Goal: Task Accomplishment & Management: Manage account settings

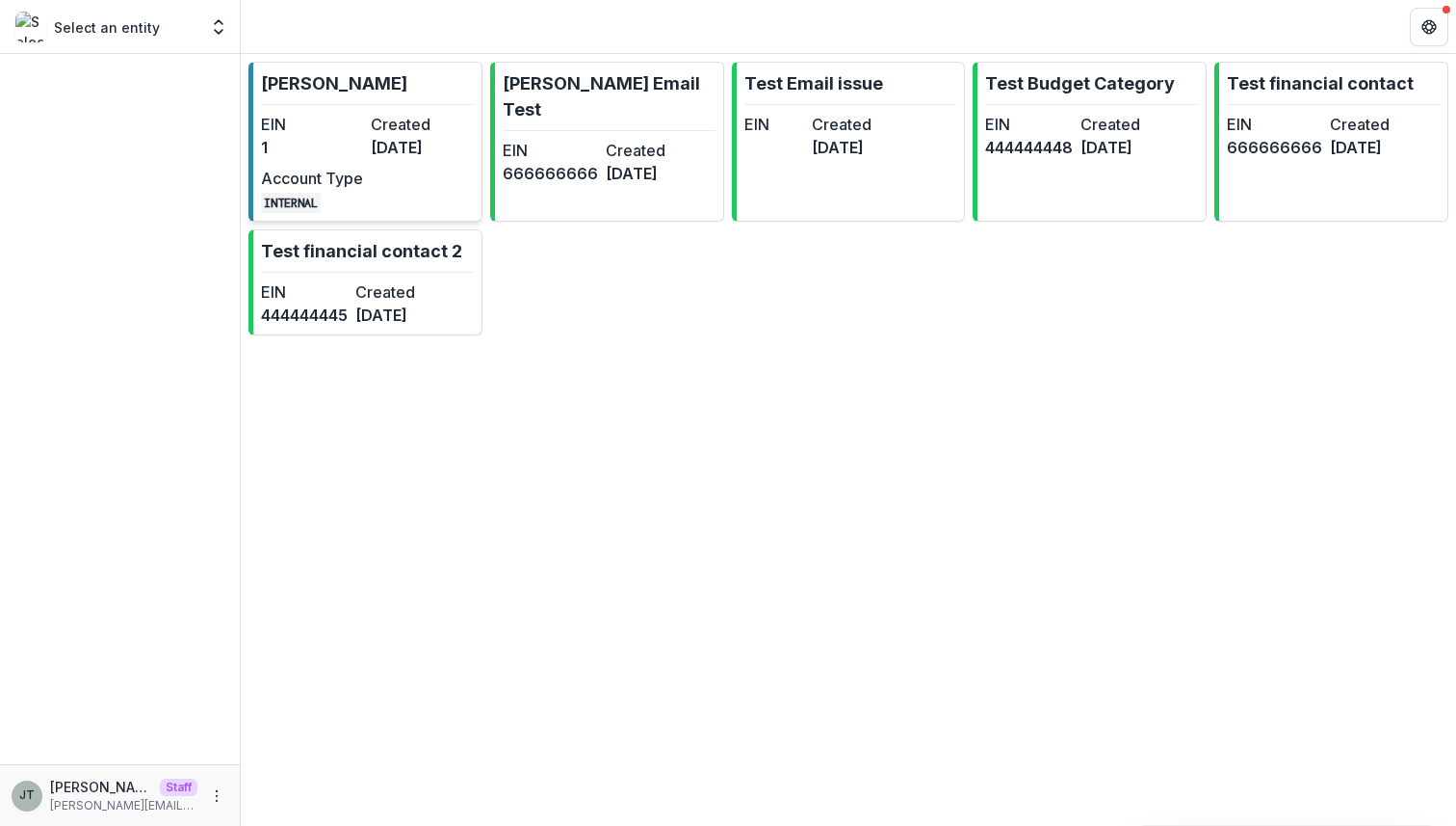
click at [430, 143] on dd "2 years ago" at bounding box center [422, 148] width 102 height 24
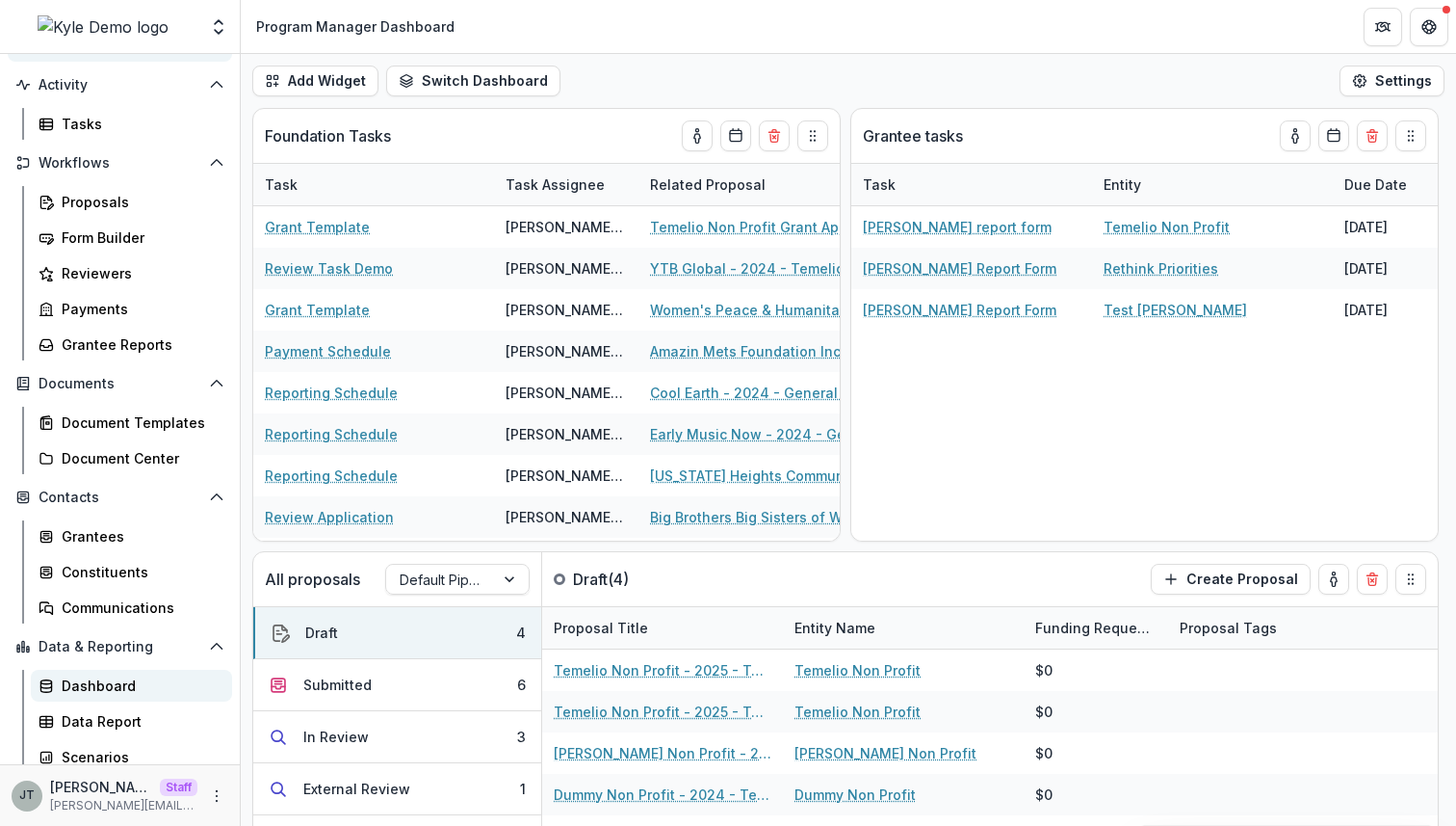
scroll to position [141, 0]
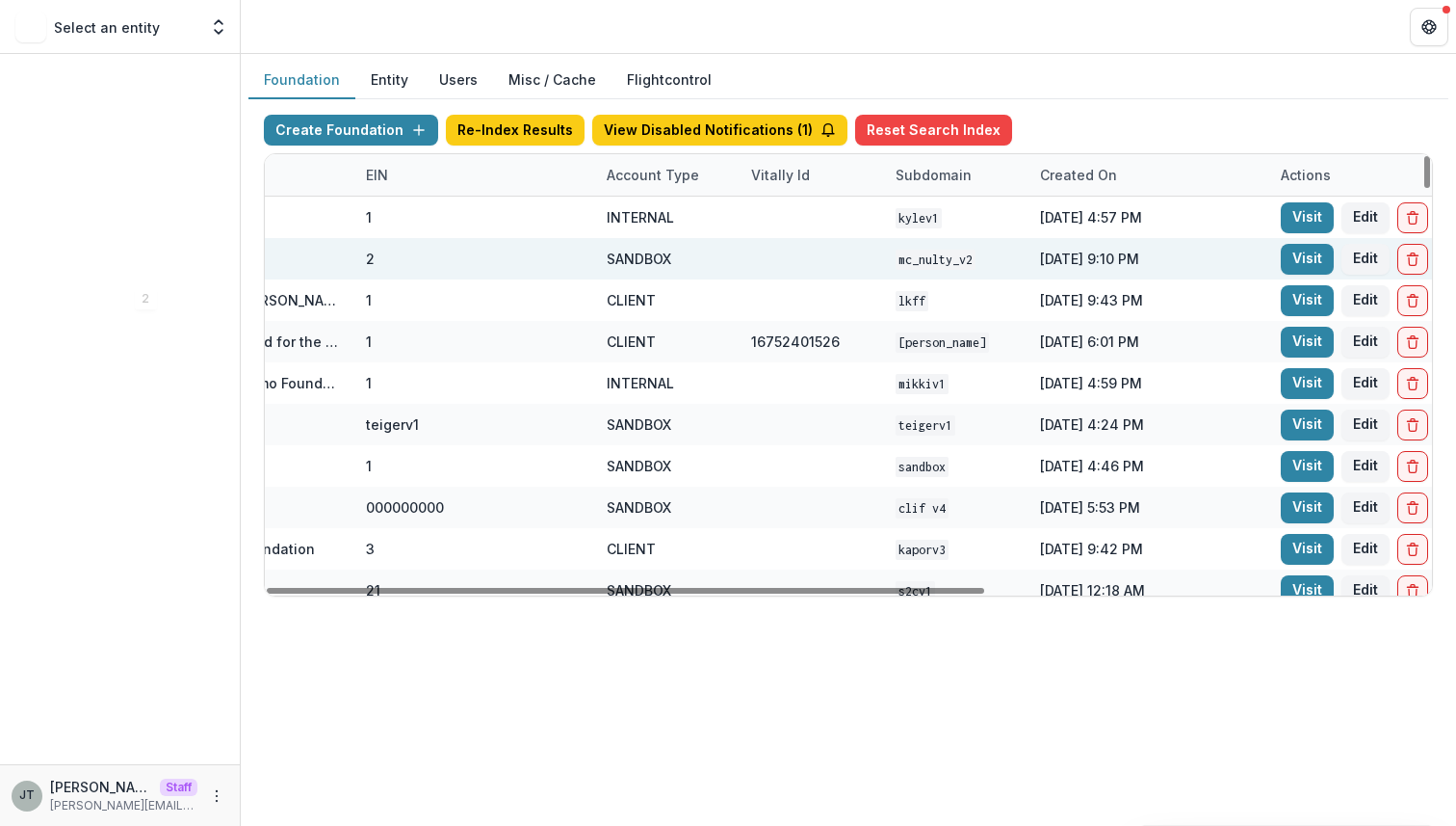
scroll to position [0, 711]
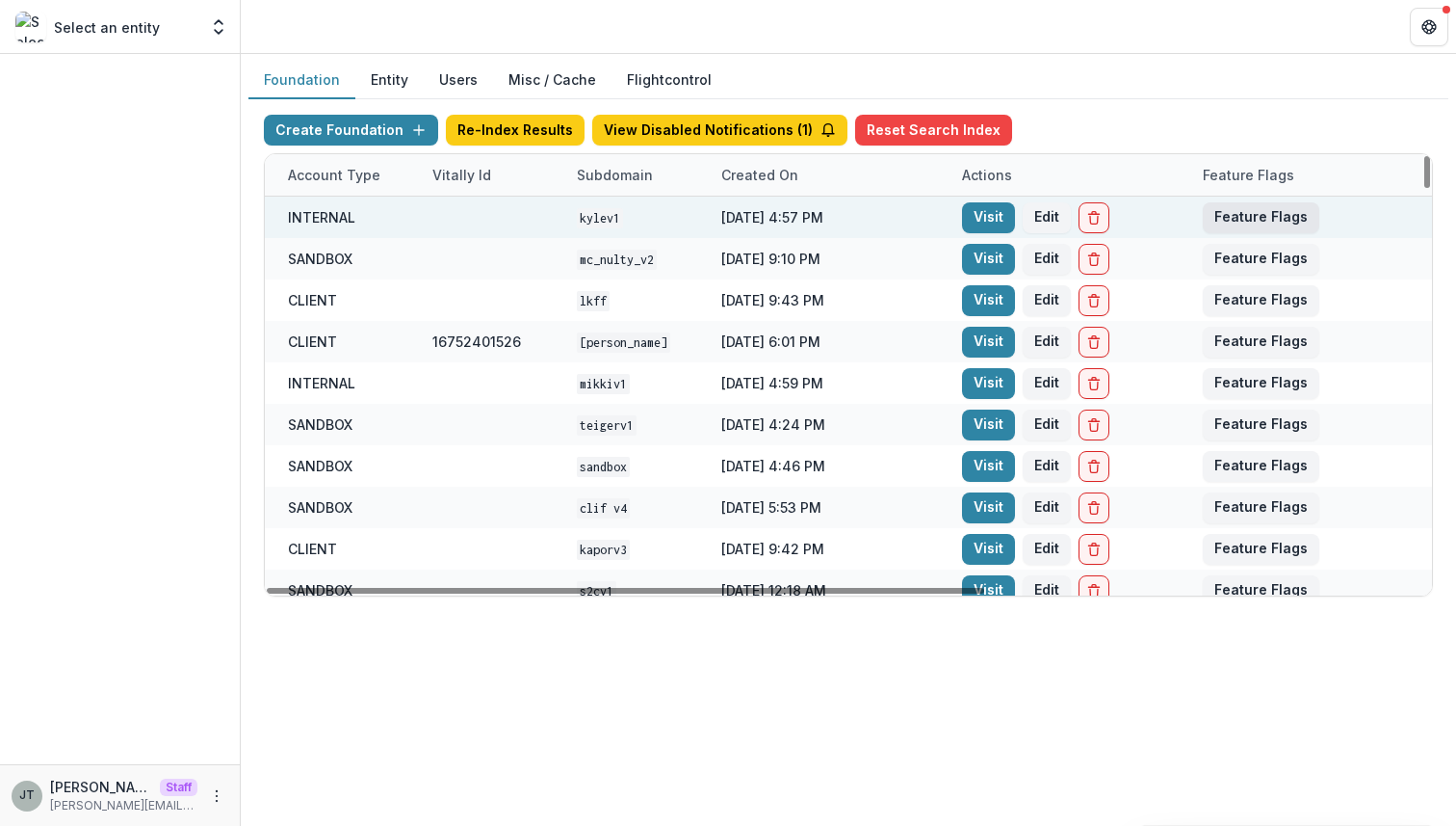
click at [1266, 223] on button "Feature Flags" at bounding box center [1261, 217] width 117 height 30
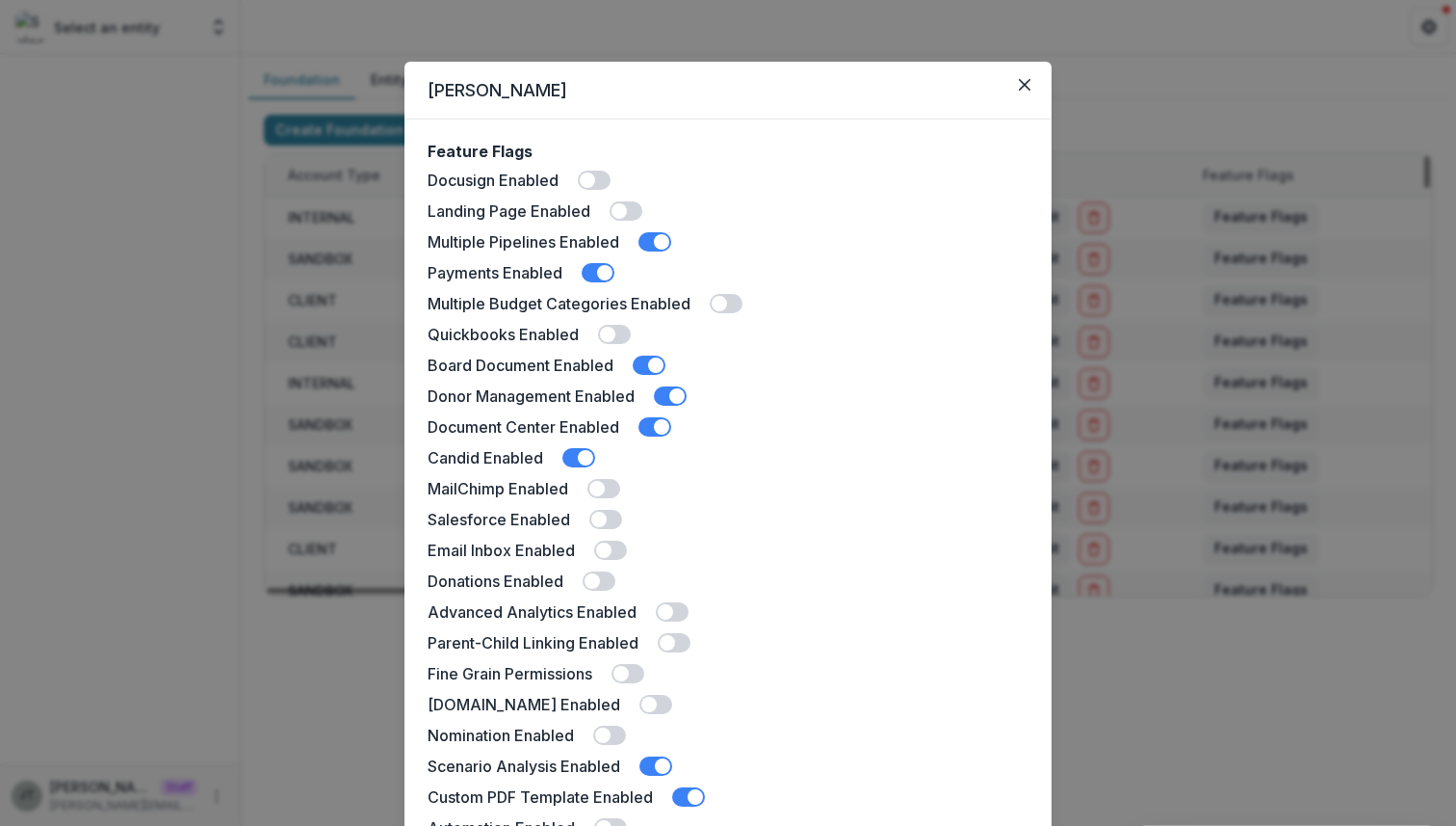
scroll to position [60, 0]
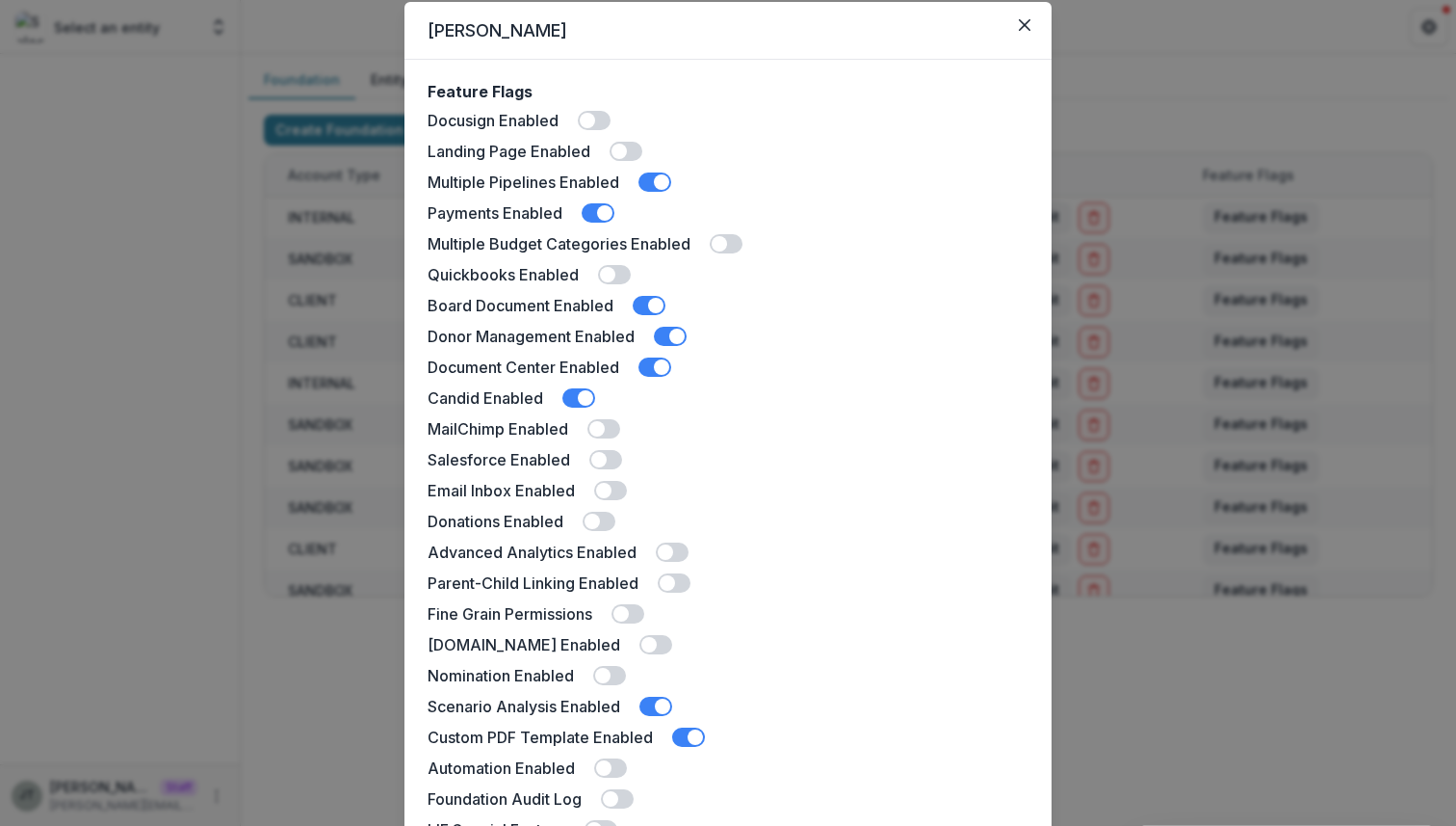
click at [672, 553] on span at bounding box center [671, 553] width 32 height 20
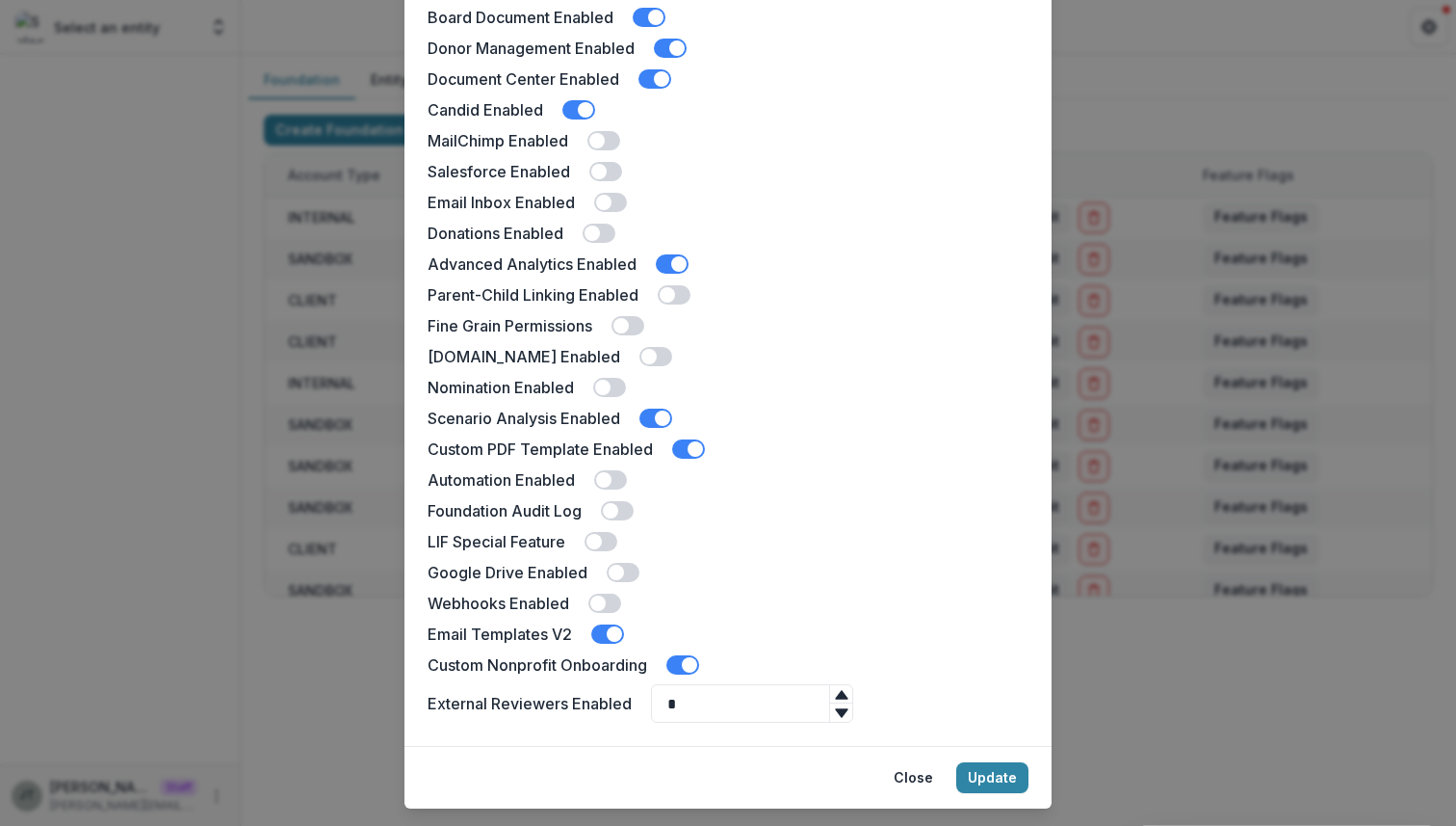
scroll to position [392, 0]
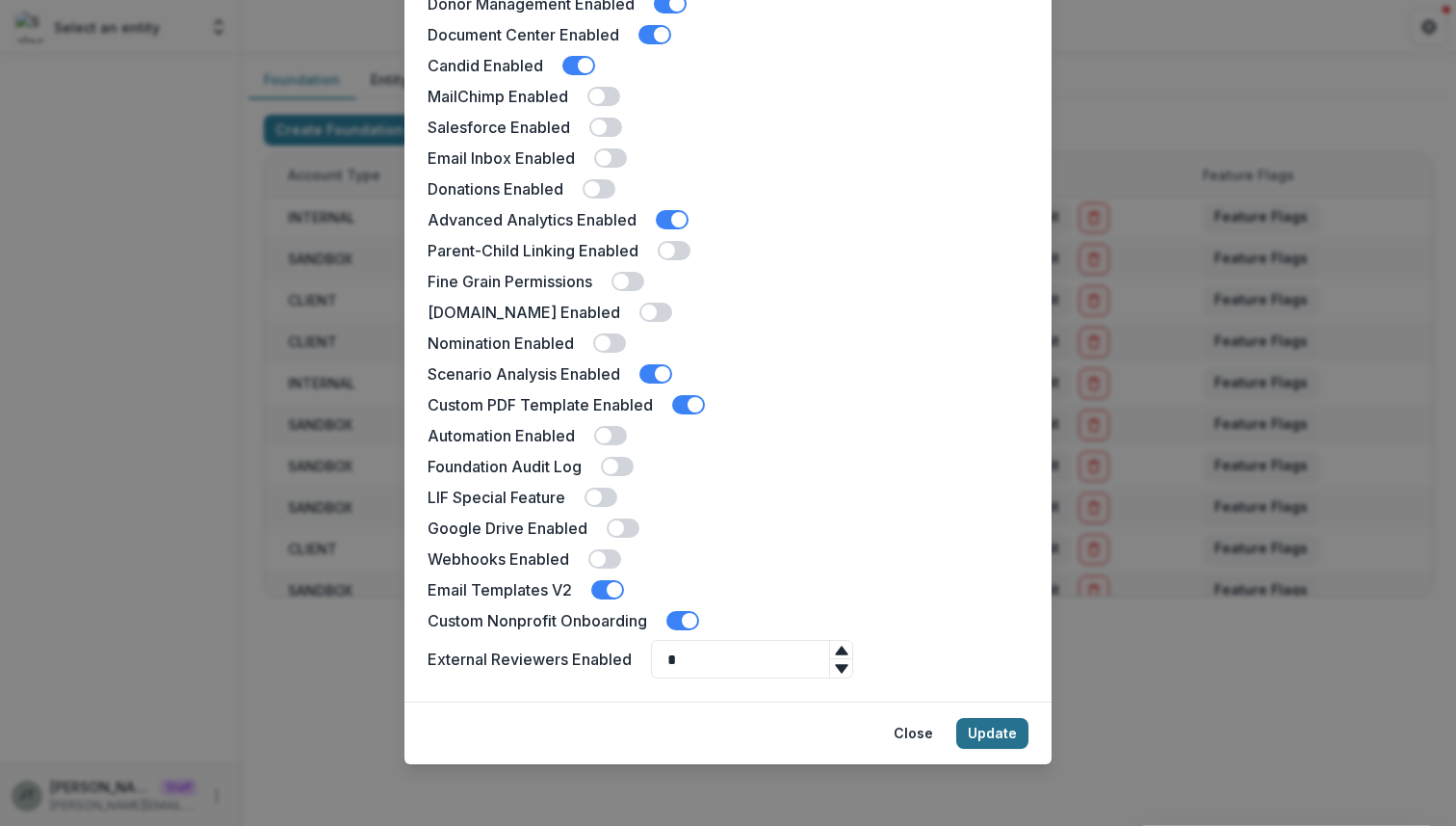
click at [995, 736] on button "Update" at bounding box center [992, 733] width 72 height 30
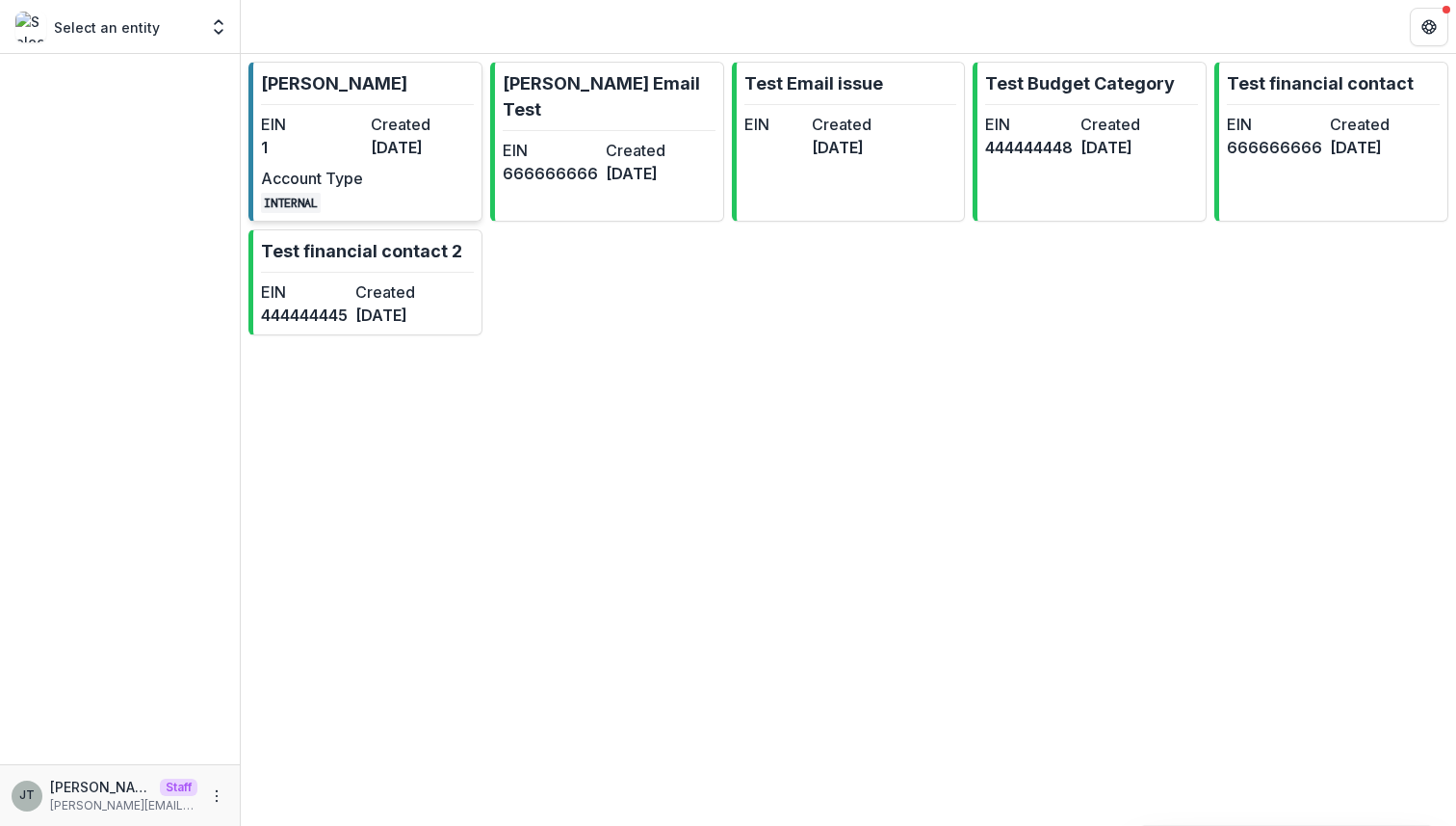
click at [394, 167] on div "EIN 1 Created 2 years ago Account Type INTERNAL" at bounding box center [368, 163] width 212 height 100
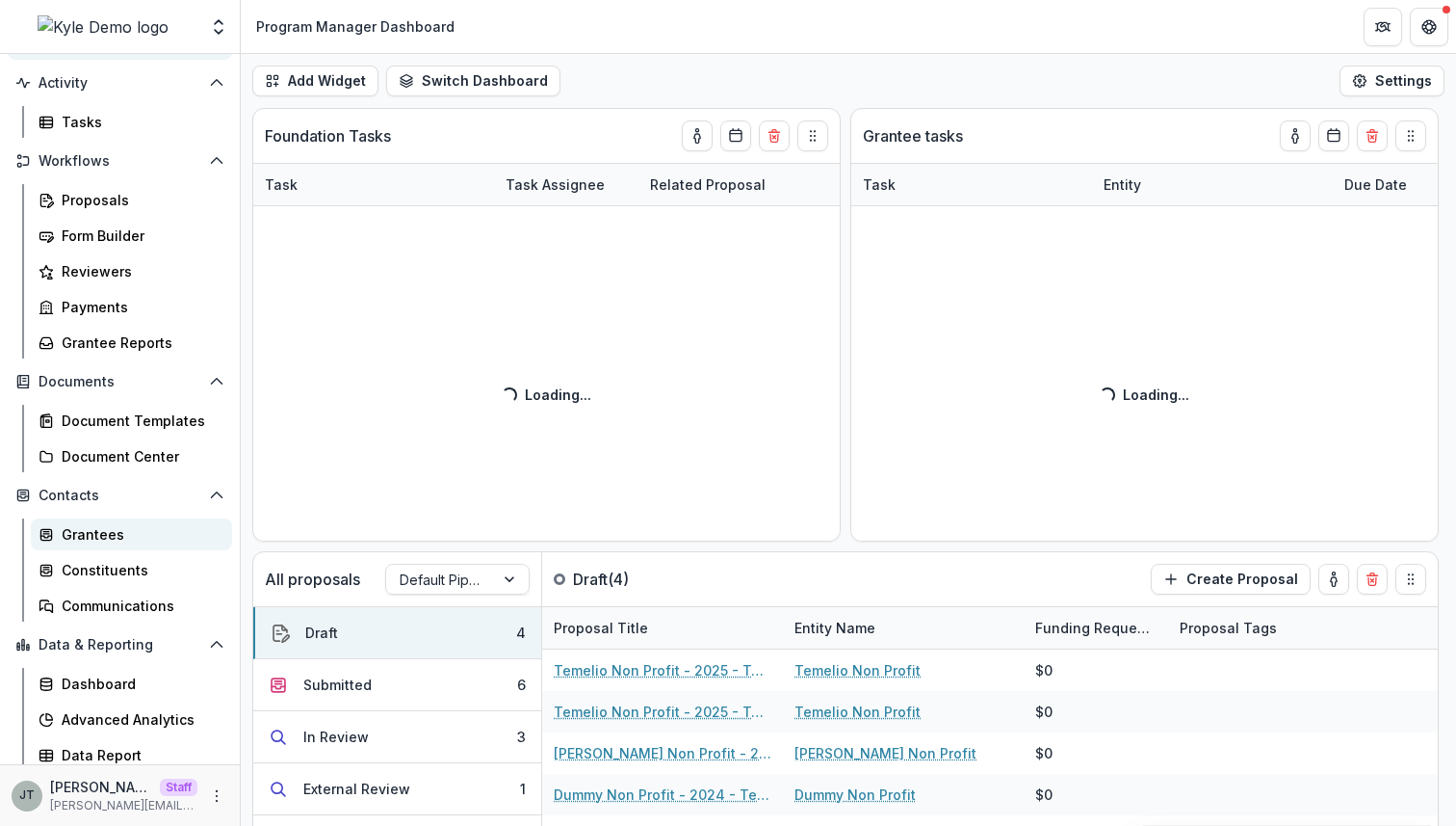
scroll to position [176, 0]
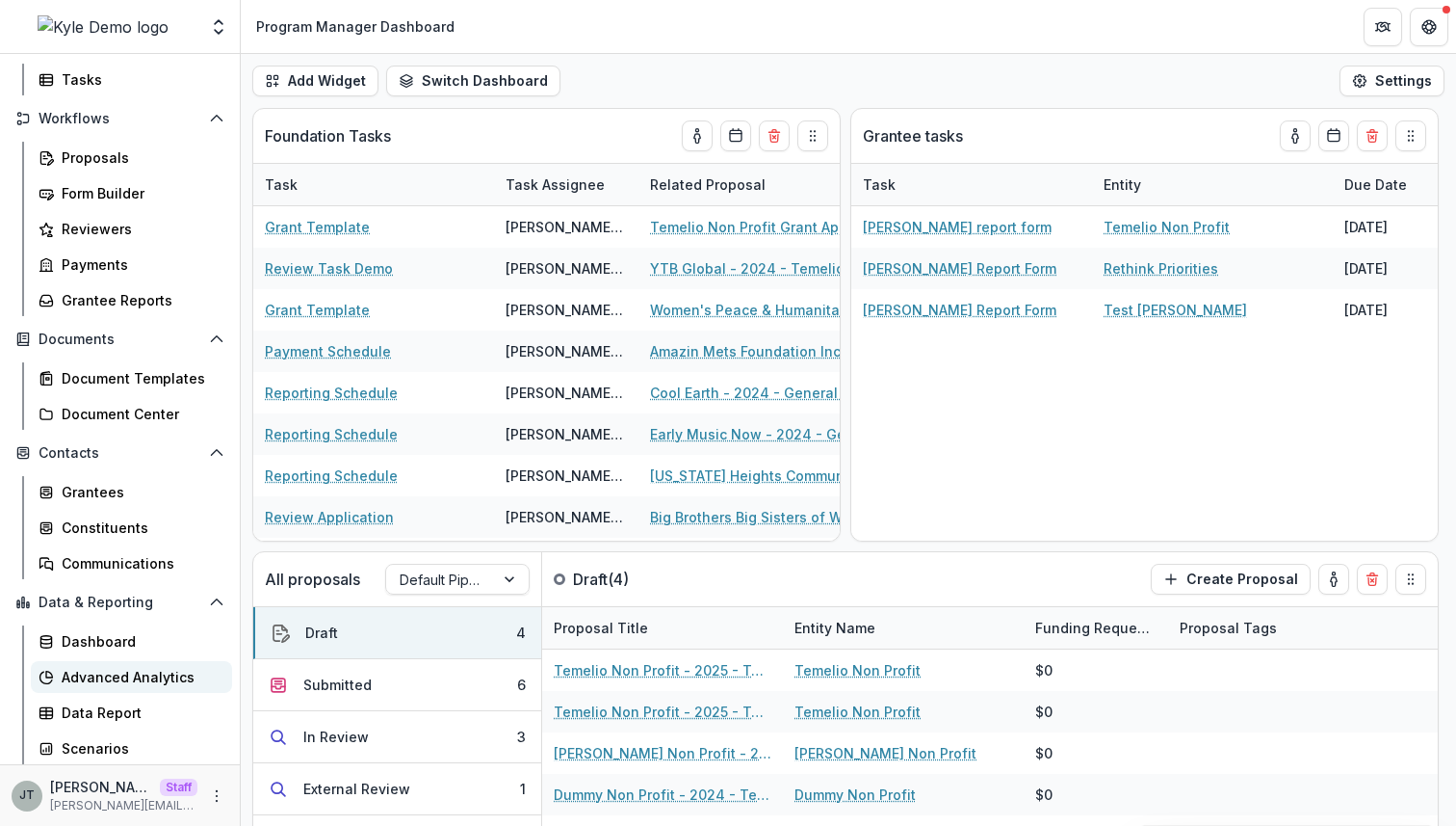
click at [117, 683] on div "Advanced Analytics" at bounding box center [140, 677] width 155 height 21
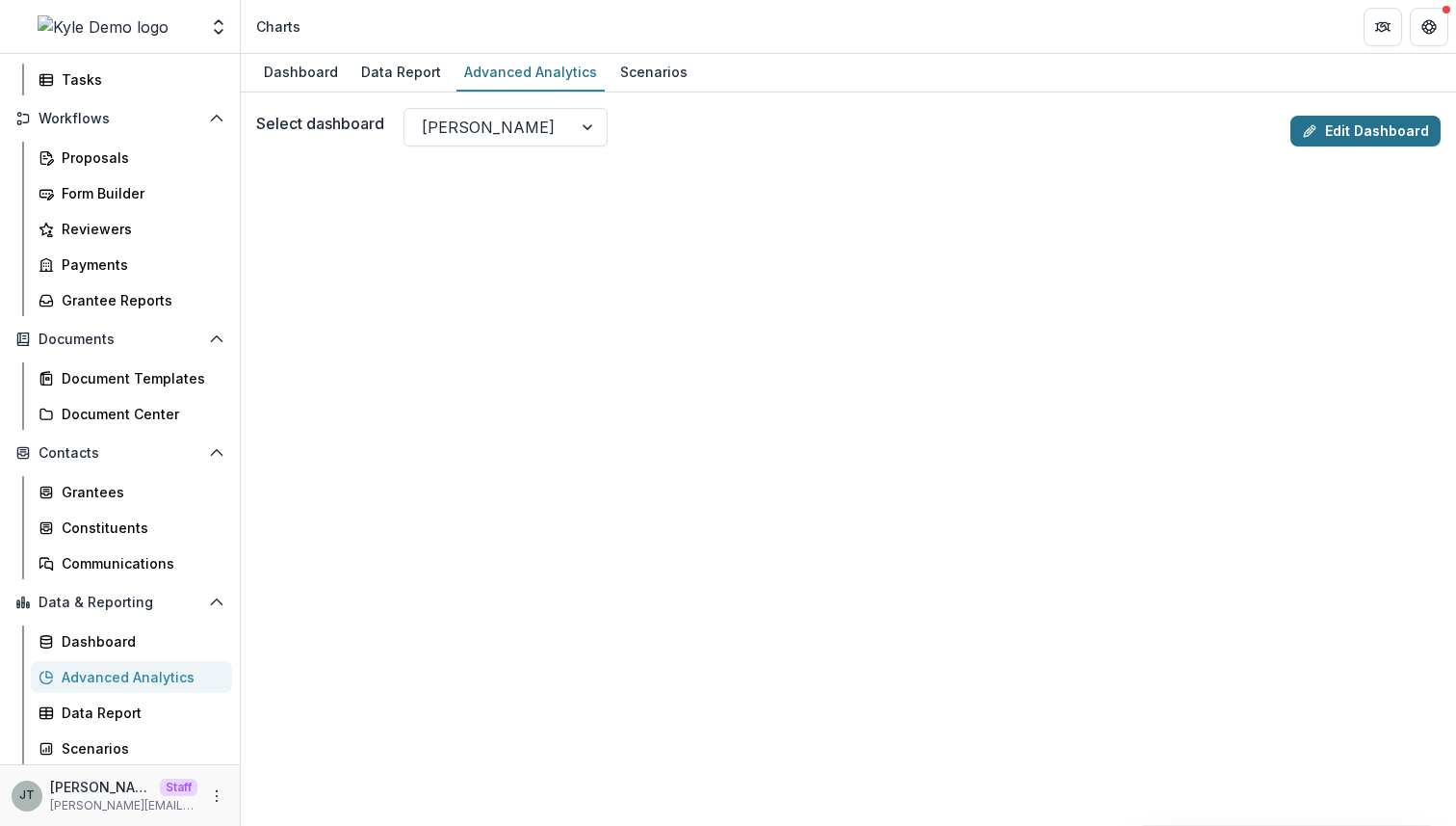
click at [1341, 132] on link "Edit Dashboard" at bounding box center [1366, 131] width 150 height 30
click at [212, 794] on icon "More" at bounding box center [217, 796] width 16 height 16
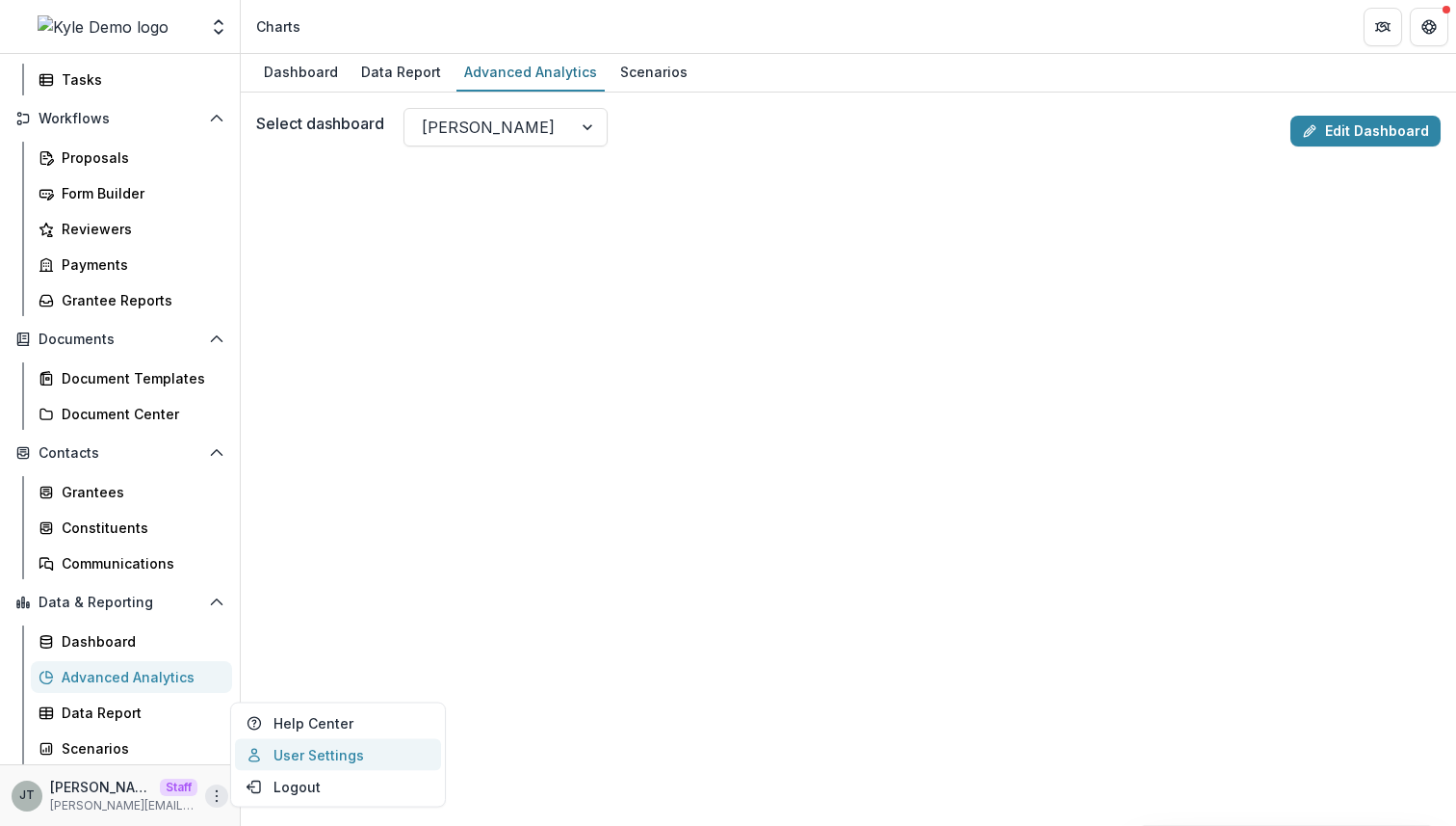
click at [265, 765] on link "User Settings" at bounding box center [338, 754] width 206 height 31
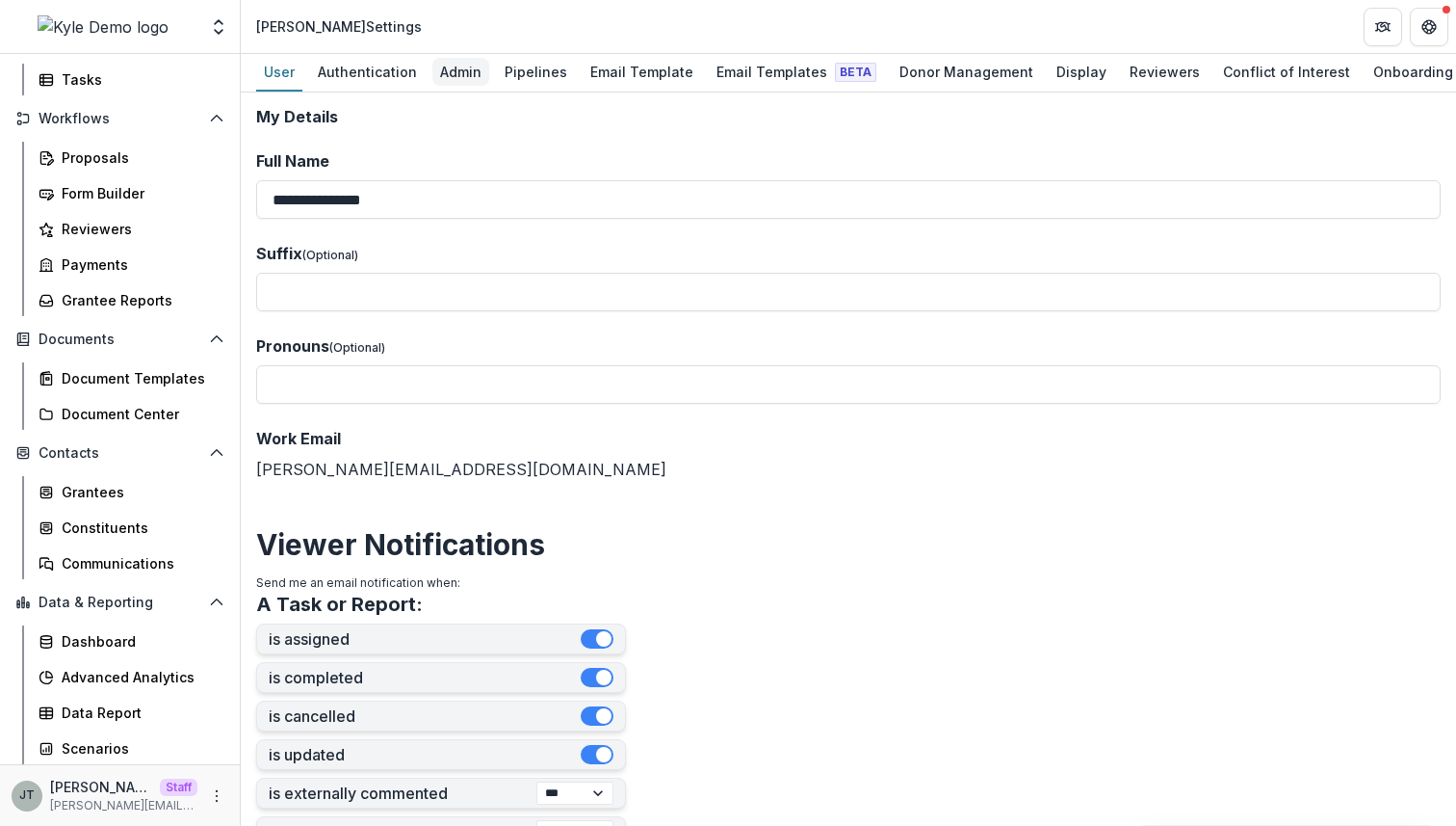
click at [470, 72] on div "Admin" at bounding box center [461, 72] width 57 height 28
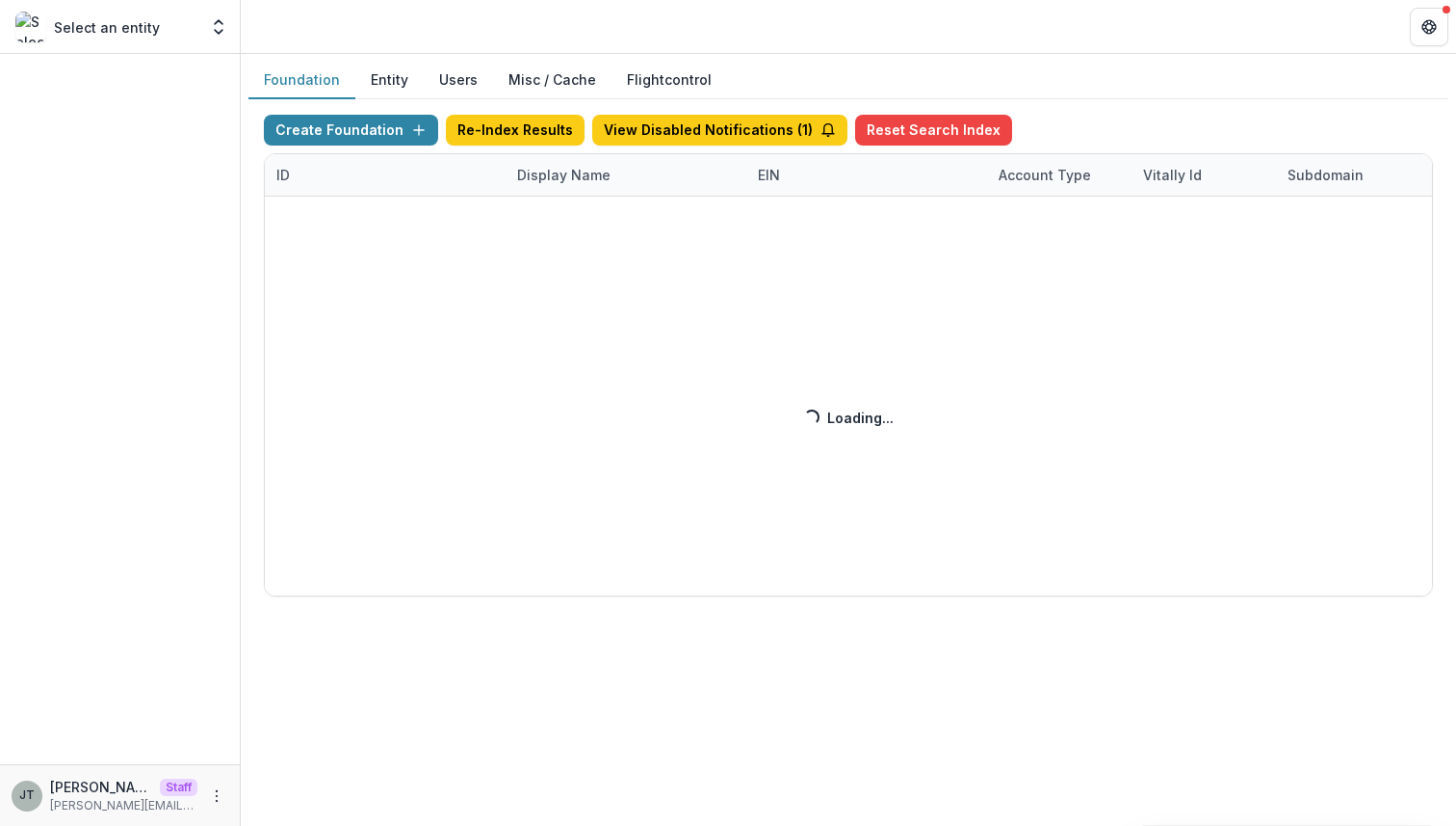
click at [462, 76] on button "Users" at bounding box center [458, 81] width 70 height 37
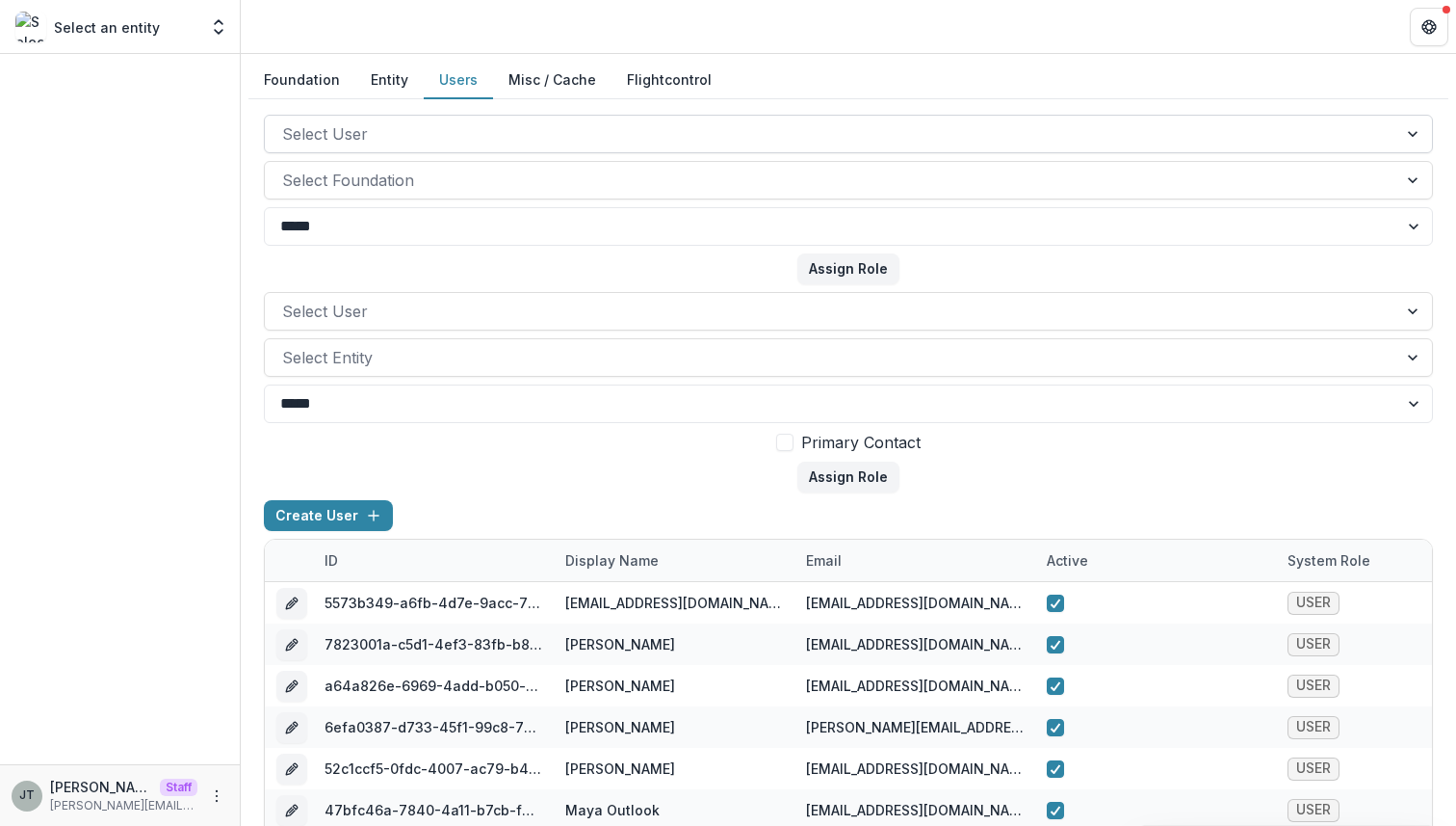
click at [503, 130] on div at bounding box center [831, 133] width 1098 height 27
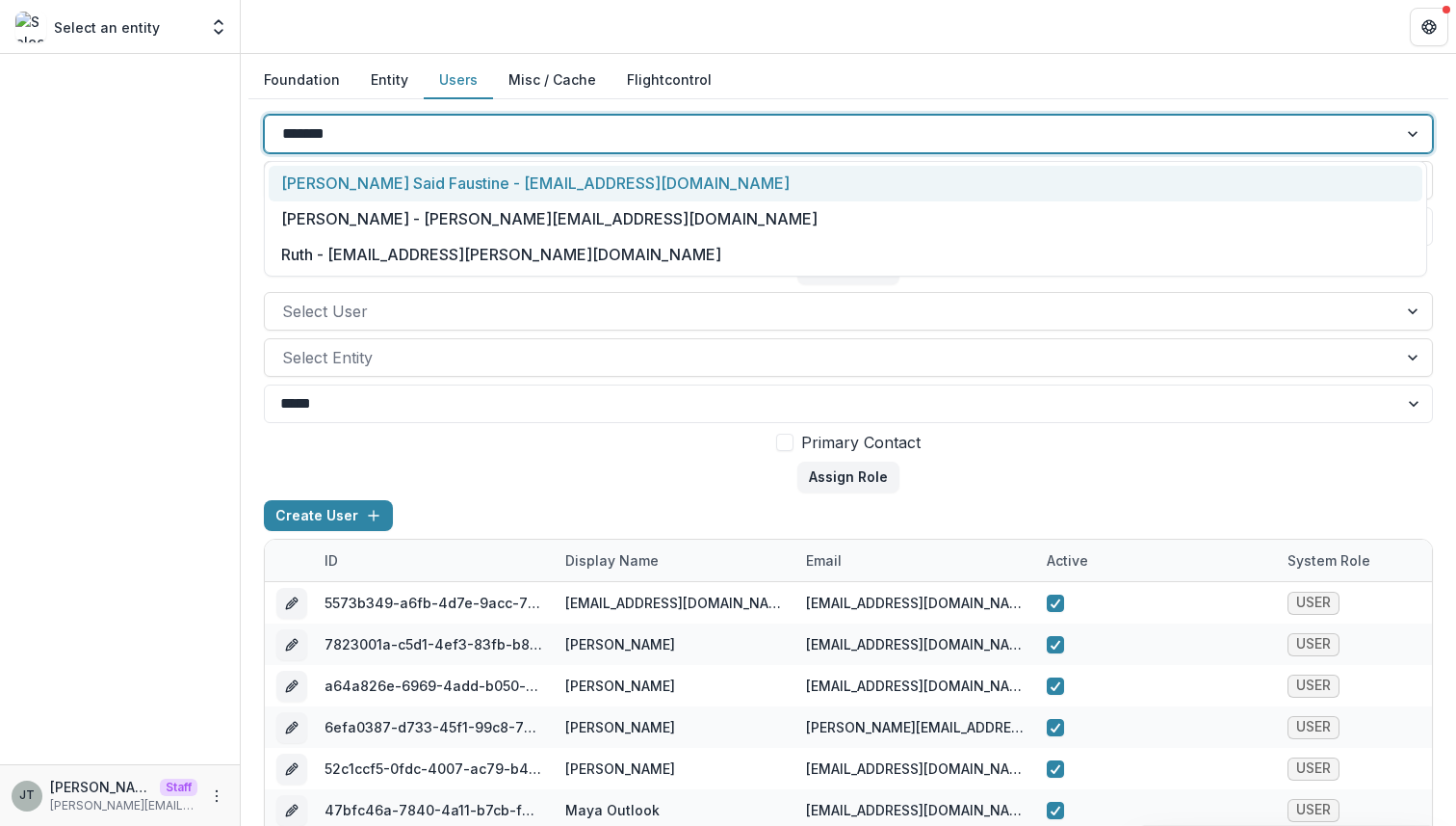
type input "********"
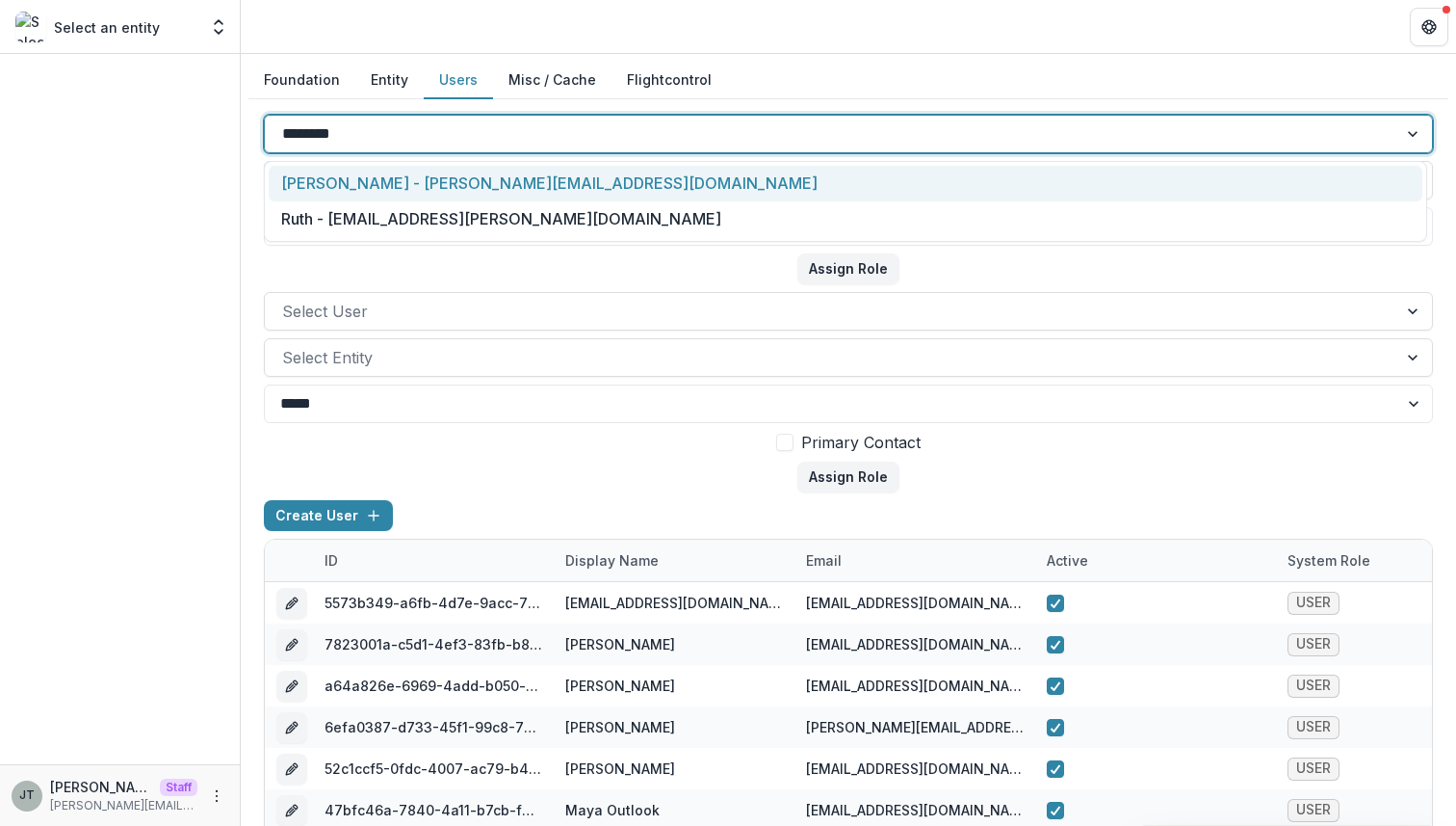
click at [437, 180] on div "Joyce N Temelio - joyce@trytemelio.com" at bounding box center [845, 184] width 1154 height 35
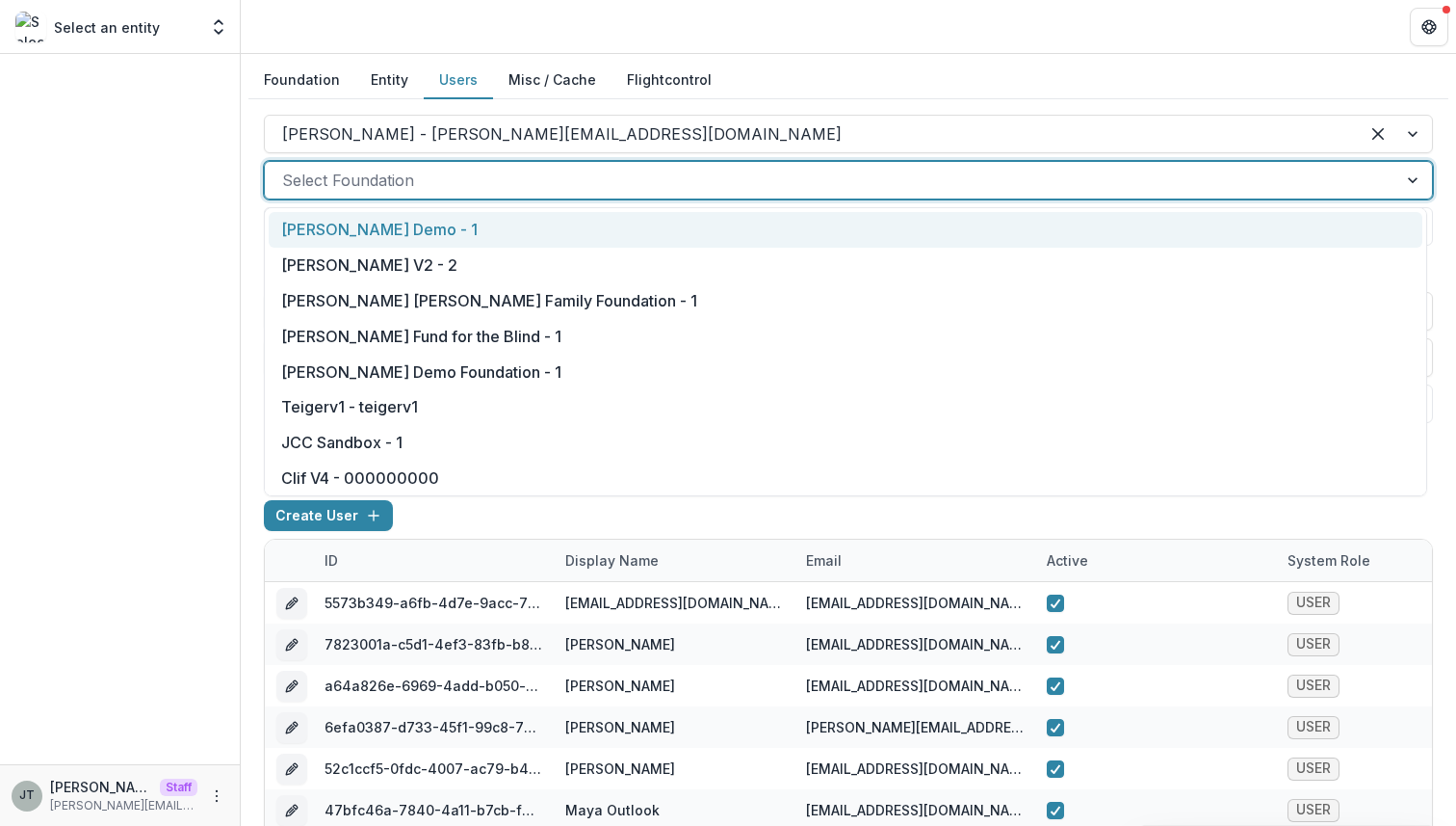
click at [433, 187] on div at bounding box center [831, 180] width 1098 height 27
click at [427, 232] on div "Kyle Demo - 1" at bounding box center [845, 230] width 1154 height 35
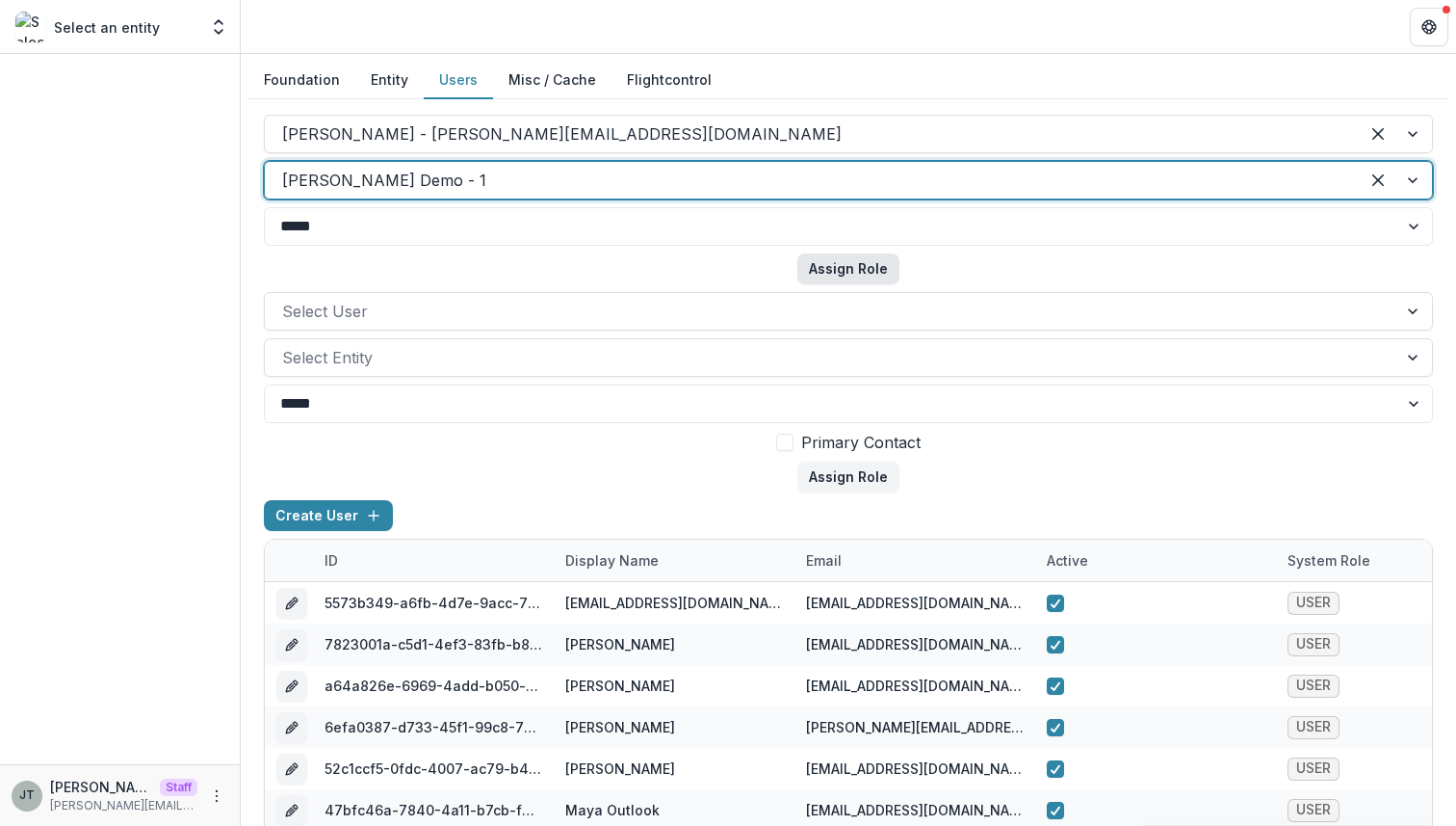
click at [823, 279] on button "Assign Role" at bounding box center [848, 268] width 102 height 30
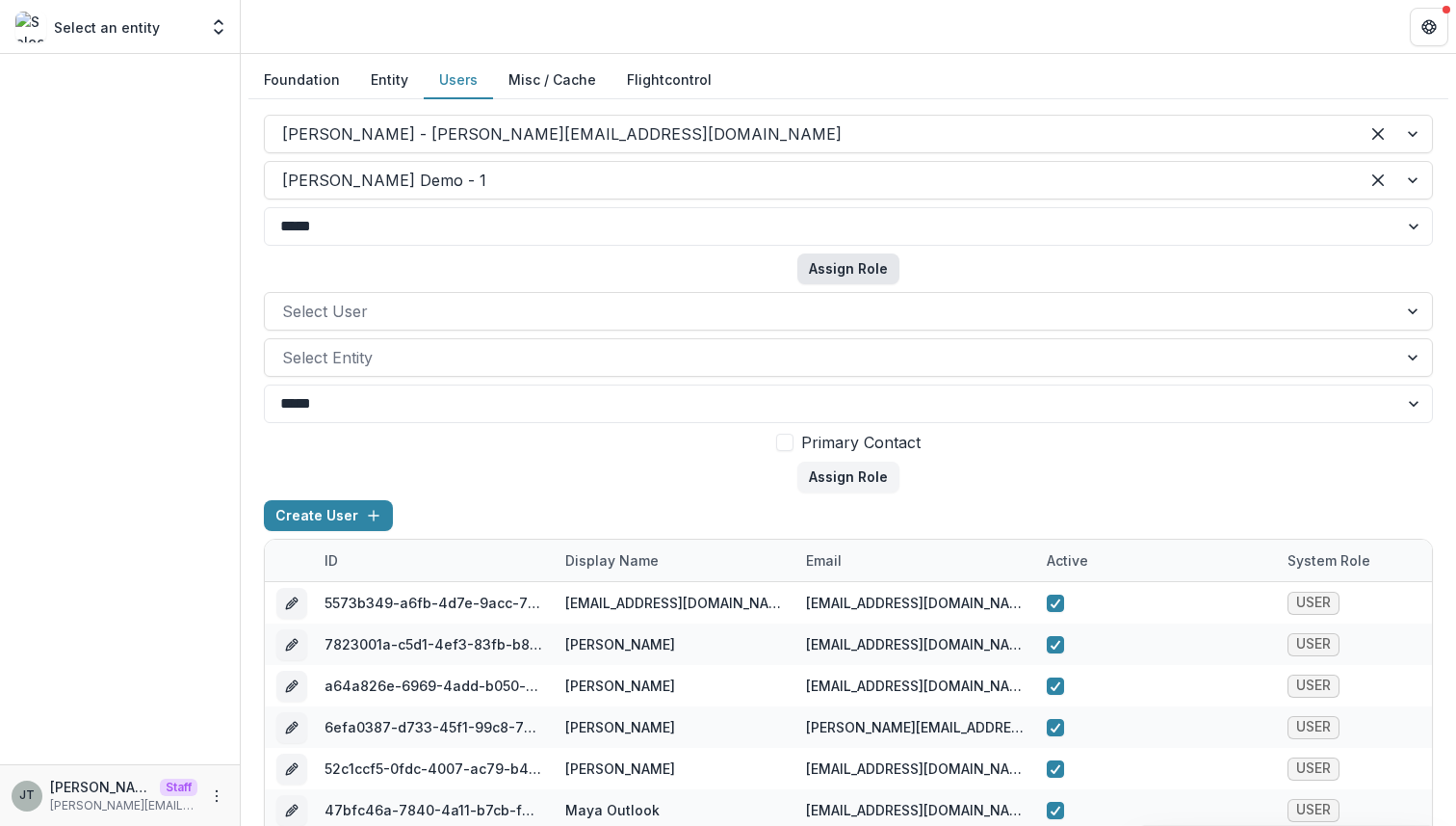
click at [825, 268] on button "Assign Role" at bounding box center [848, 268] width 102 height 30
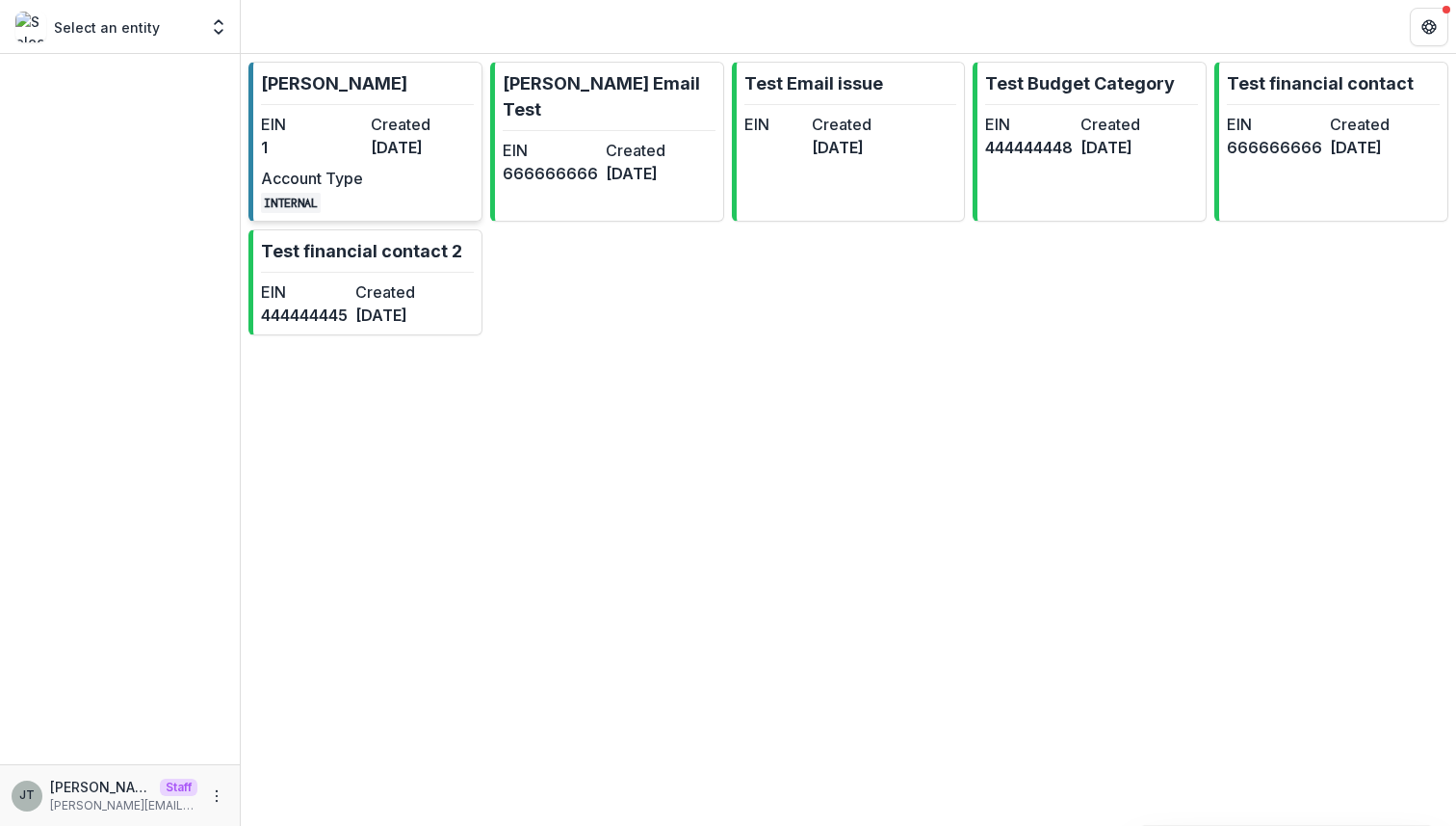
click at [382, 141] on dd "[DATE]" at bounding box center [422, 148] width 102 height 24
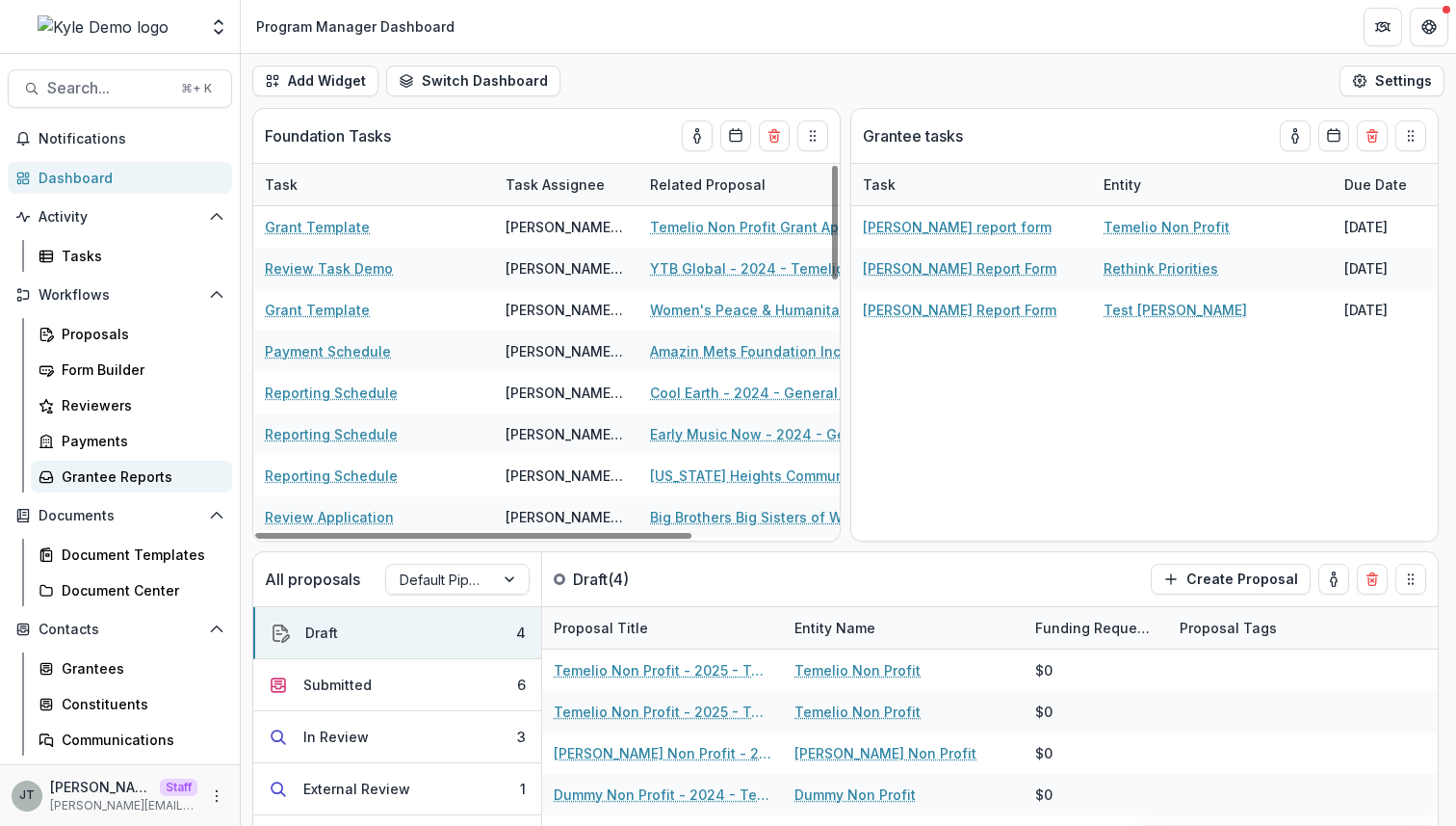
scroll to position [176, 0]
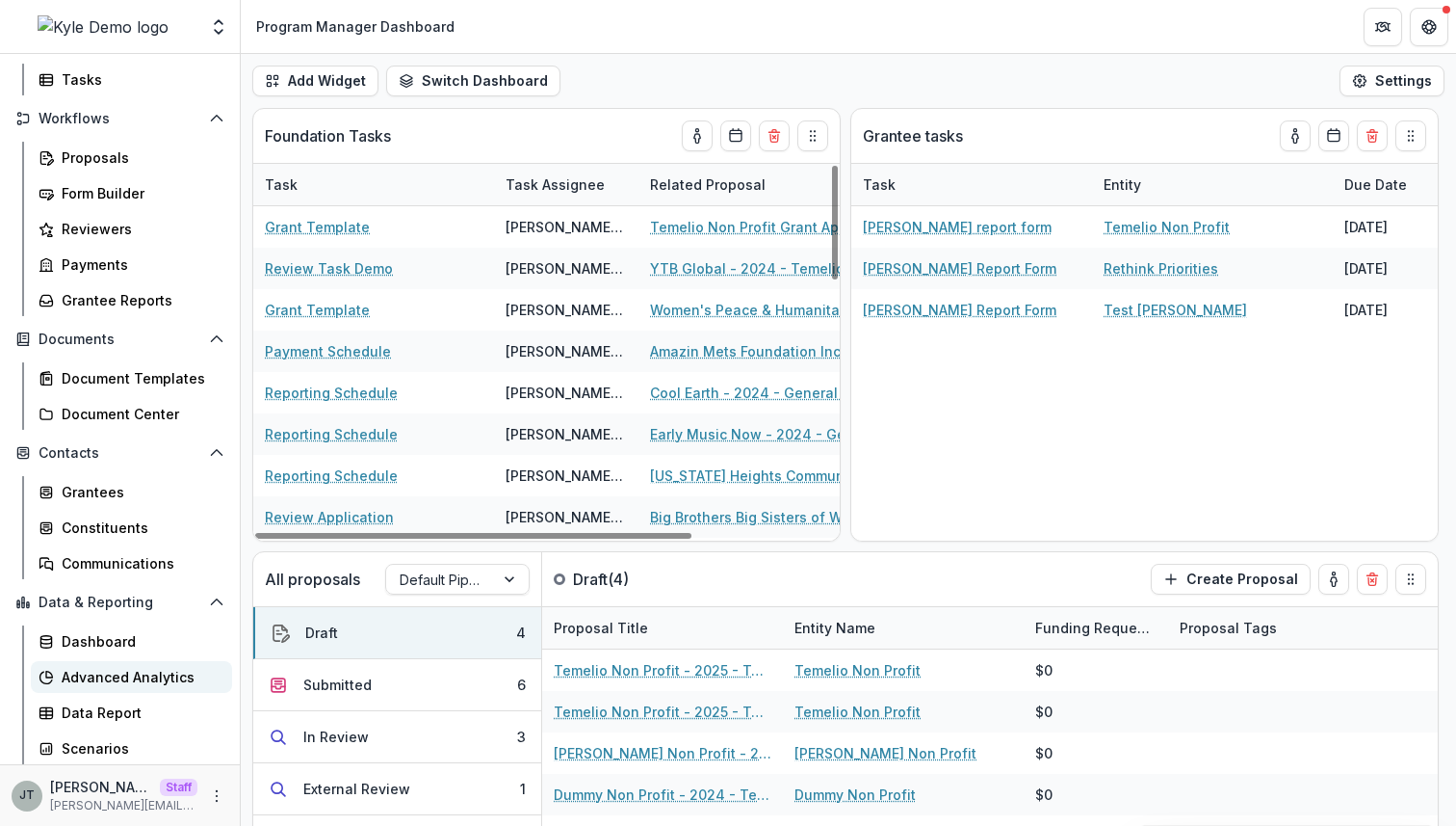
click at [150, 674] on div "Advanced Analytics" at bounding box center [140, 677] width 155 height 21
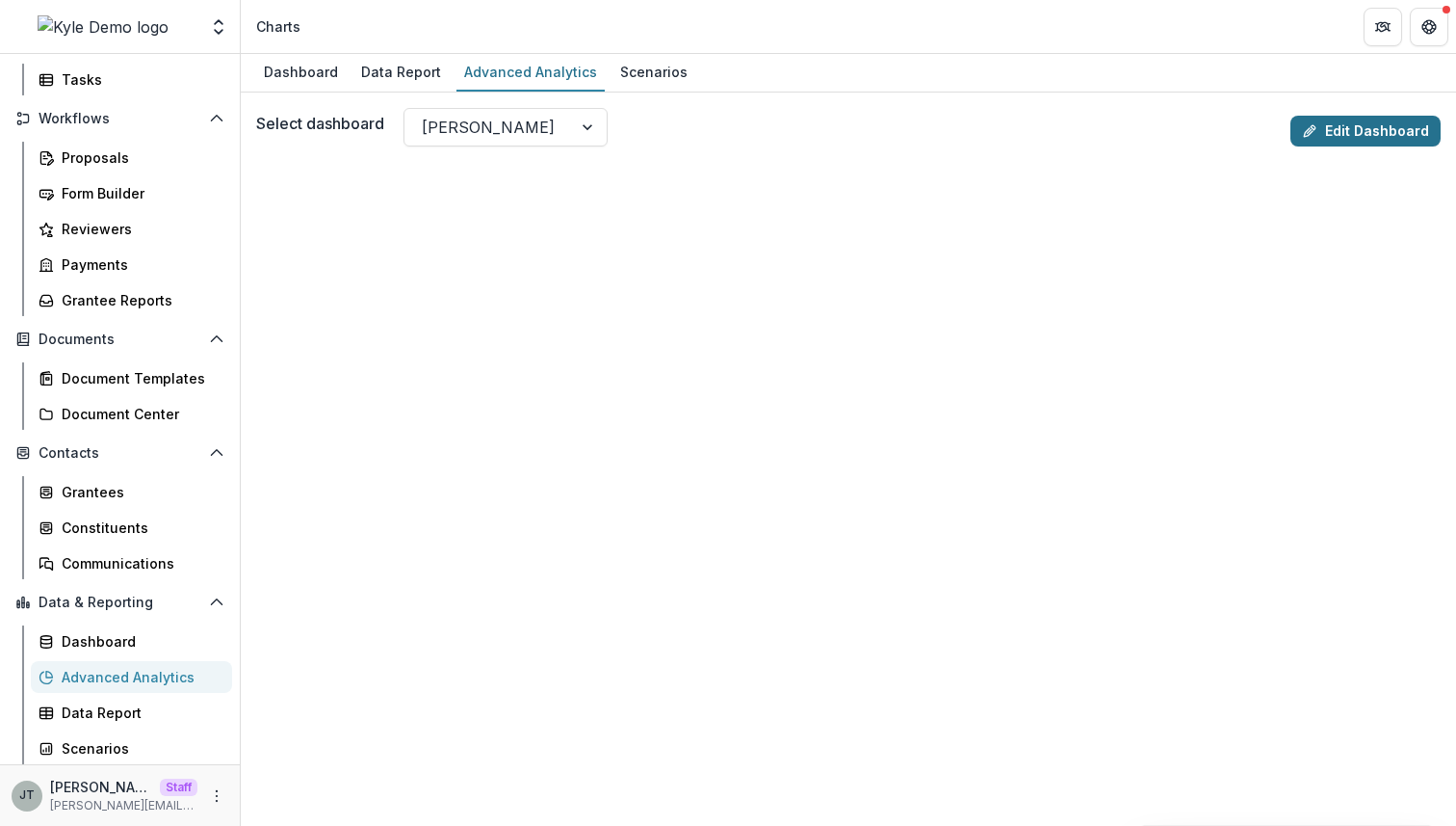
click at [1335, 138] on link "Edit Dashboard" at bounding box center [1366, 131] width 150 height 30
click at [212, 793] on icon "More" at bounding box center [217, 796] width 16 height 16
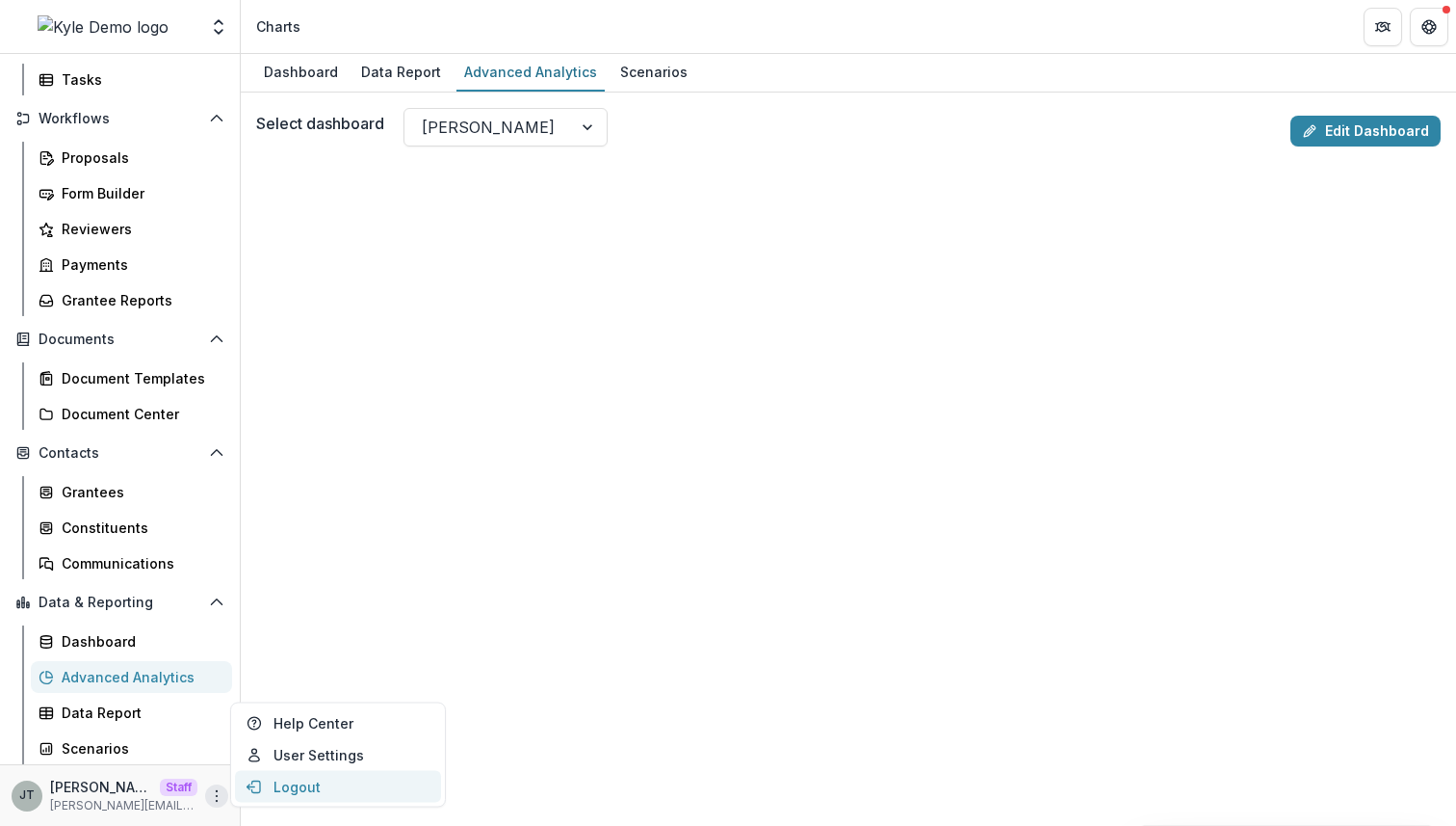
click at [266, 783] on button "Logout" at bounding box center [338, 787] width 206 height 31
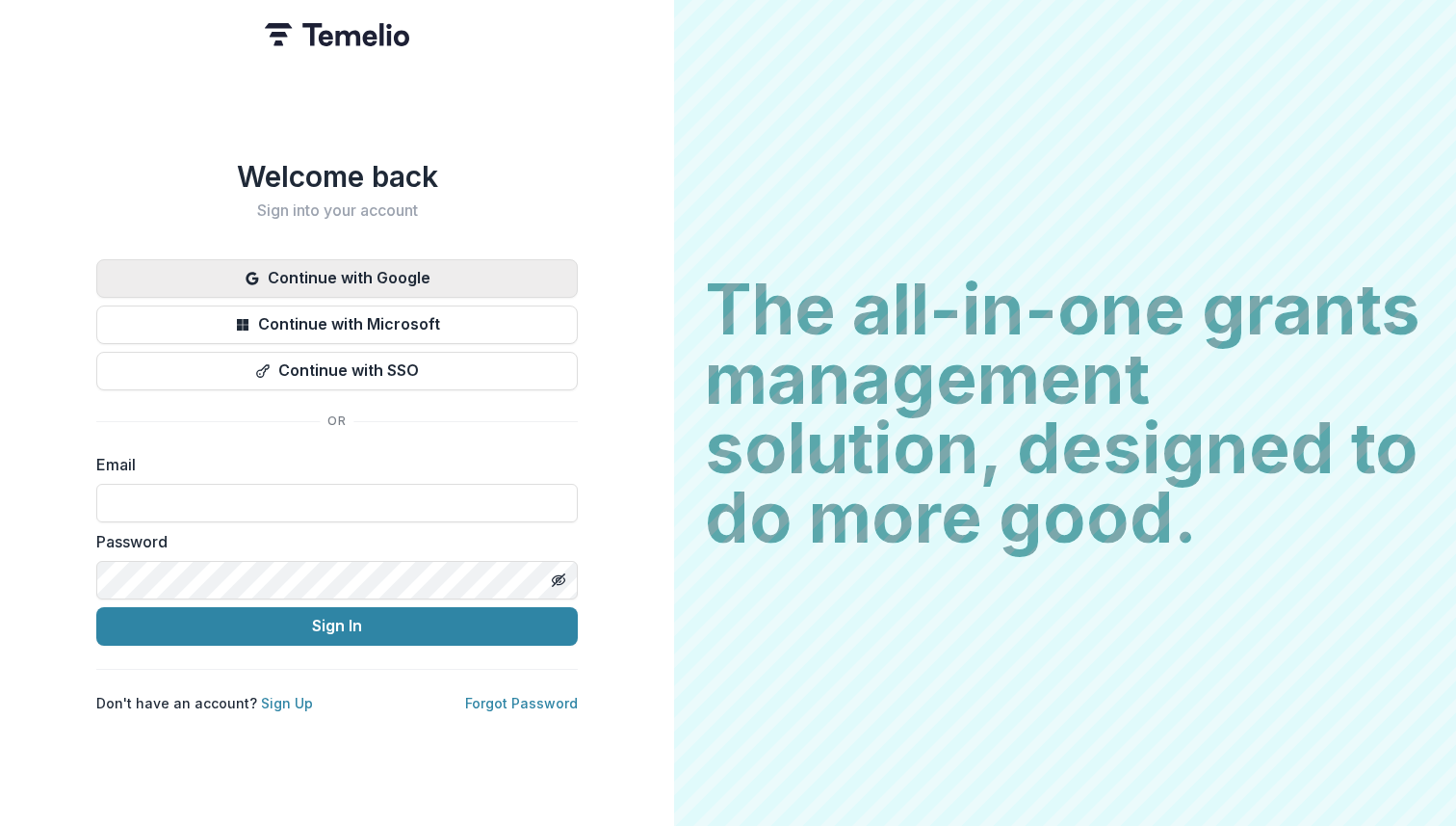
click at [420, 285] on button "Continue with Google" at bounding box center [337, 278] width 482 height 38
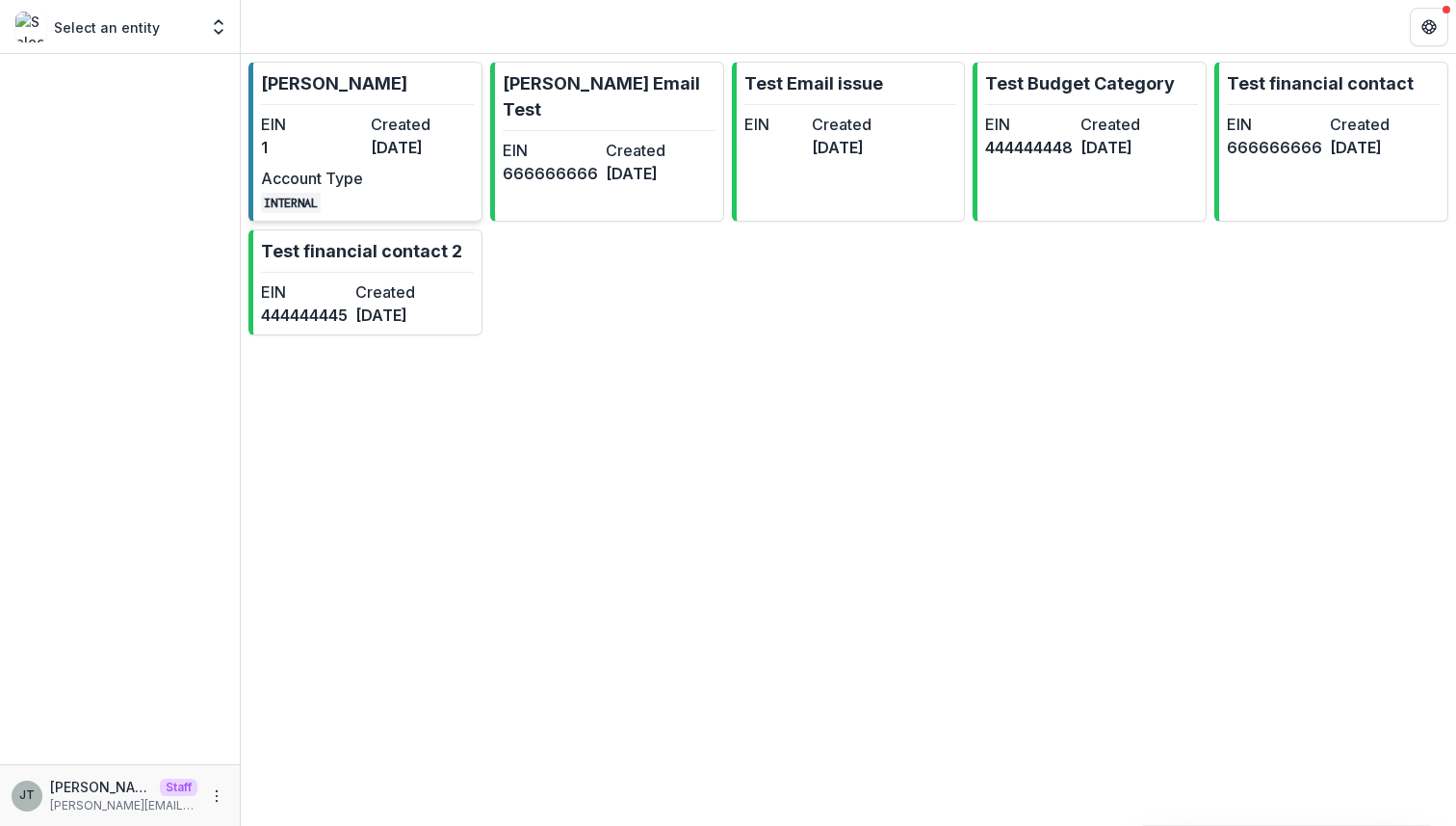
click at [380, 149] on dd "[DATE]" at bounding box center [422, 148] width 102 height 24
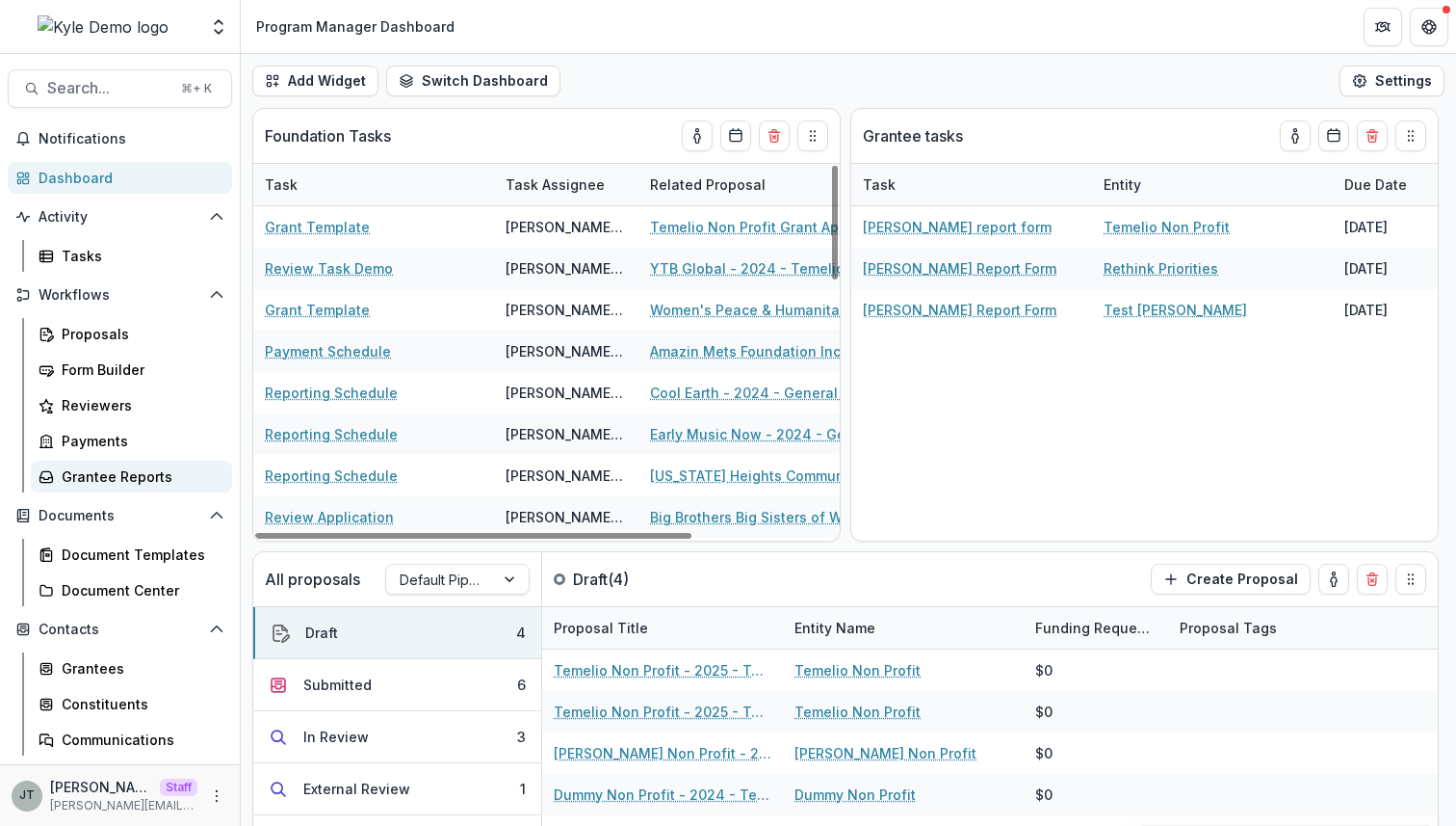
scroll to position [176, 0]
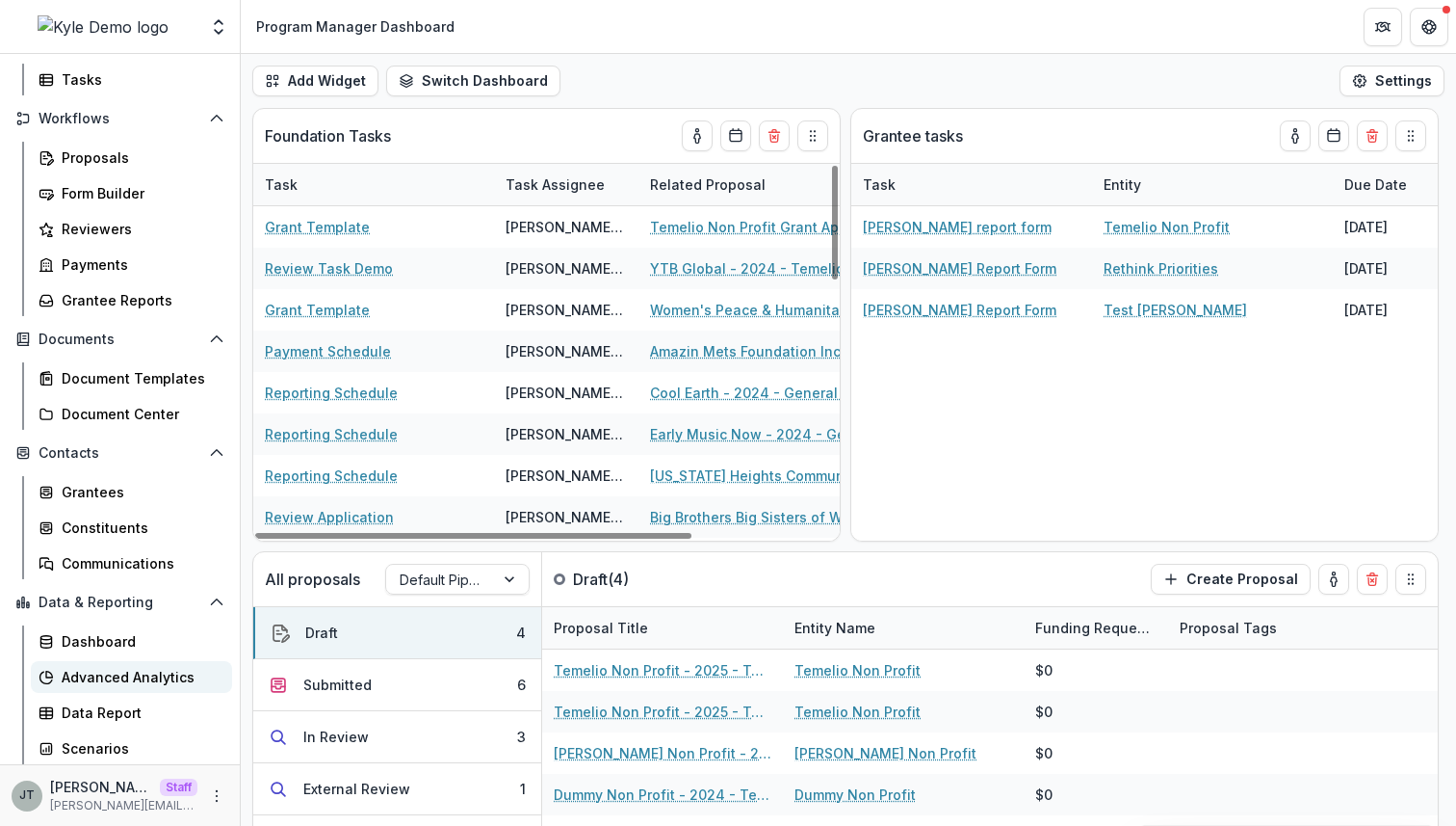
click at [125, 669] on div "Advanced Analytics" at bounding box center [140, 677] width 155 height 21
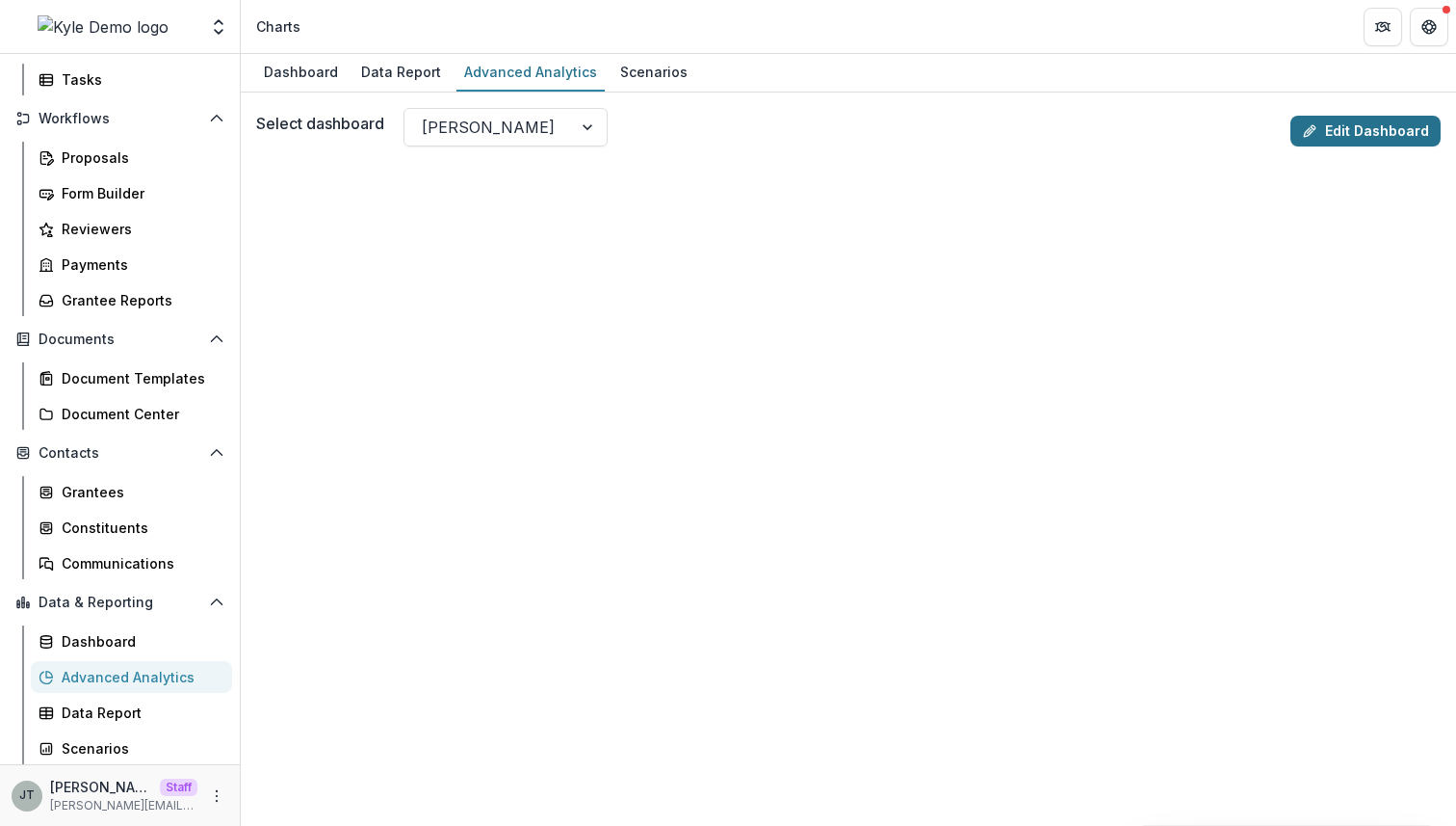
click at [1314, 126] on icon at bounding box center [1310, 131] width 16 height 16
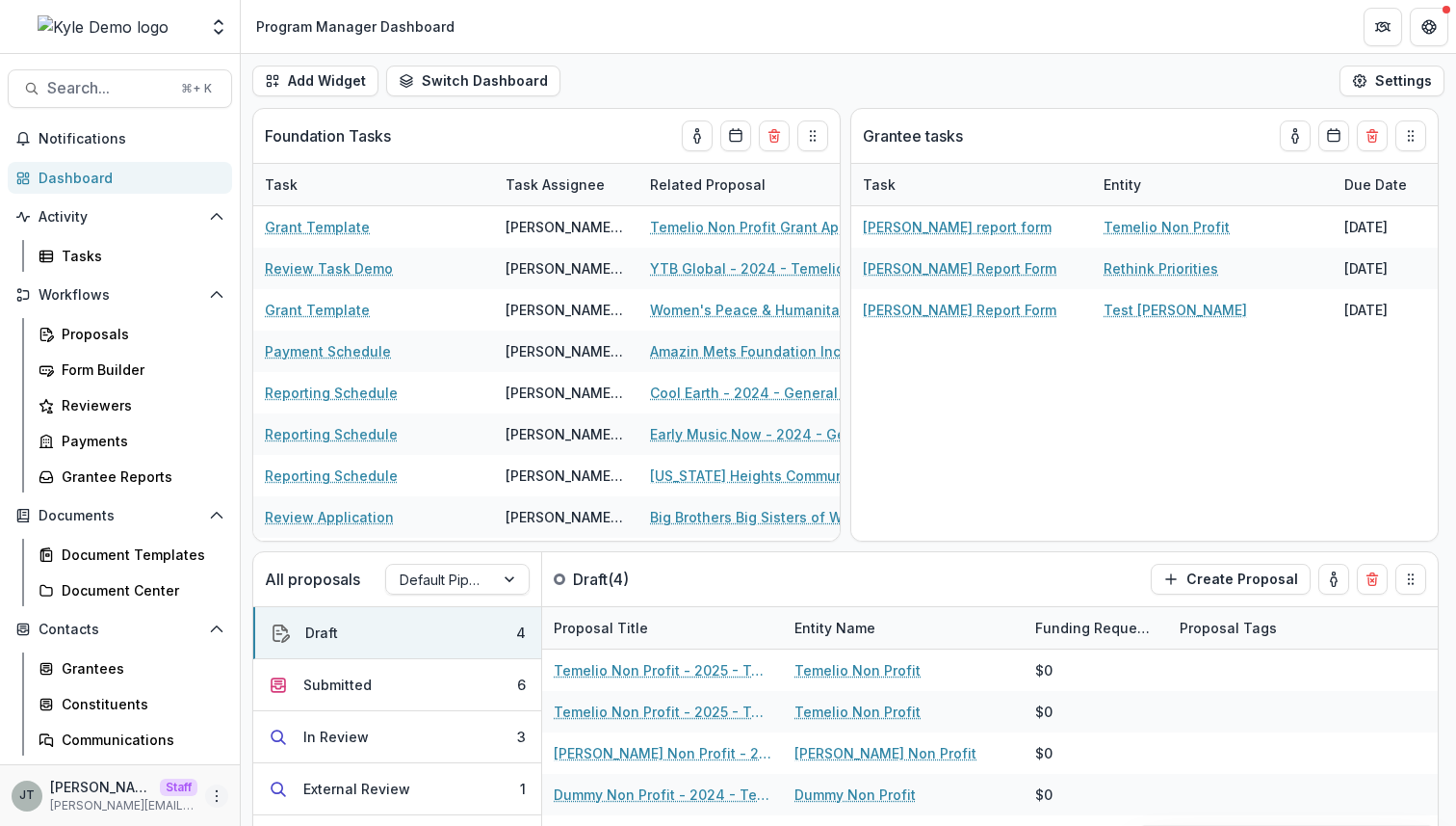
click at [215, 793] on icon "More" at bounding box center [217, 796] width 16 height 16
click at [290, 760] on link "User Settings" at bounding box center [338, 754] width 206 height 31
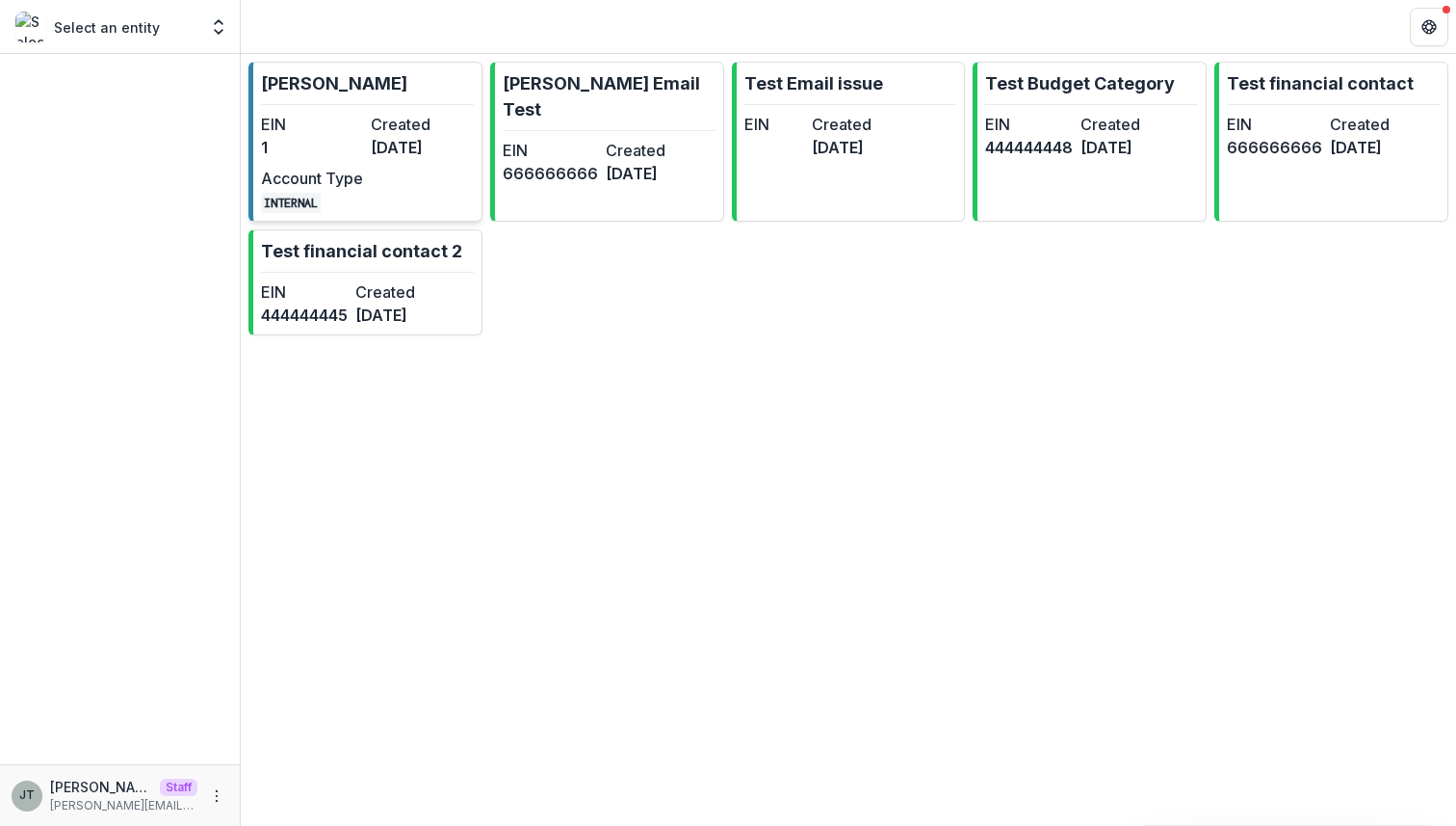
click at [328, 138] on dd "1" at bounding box center [313, 148] width 102 height 24
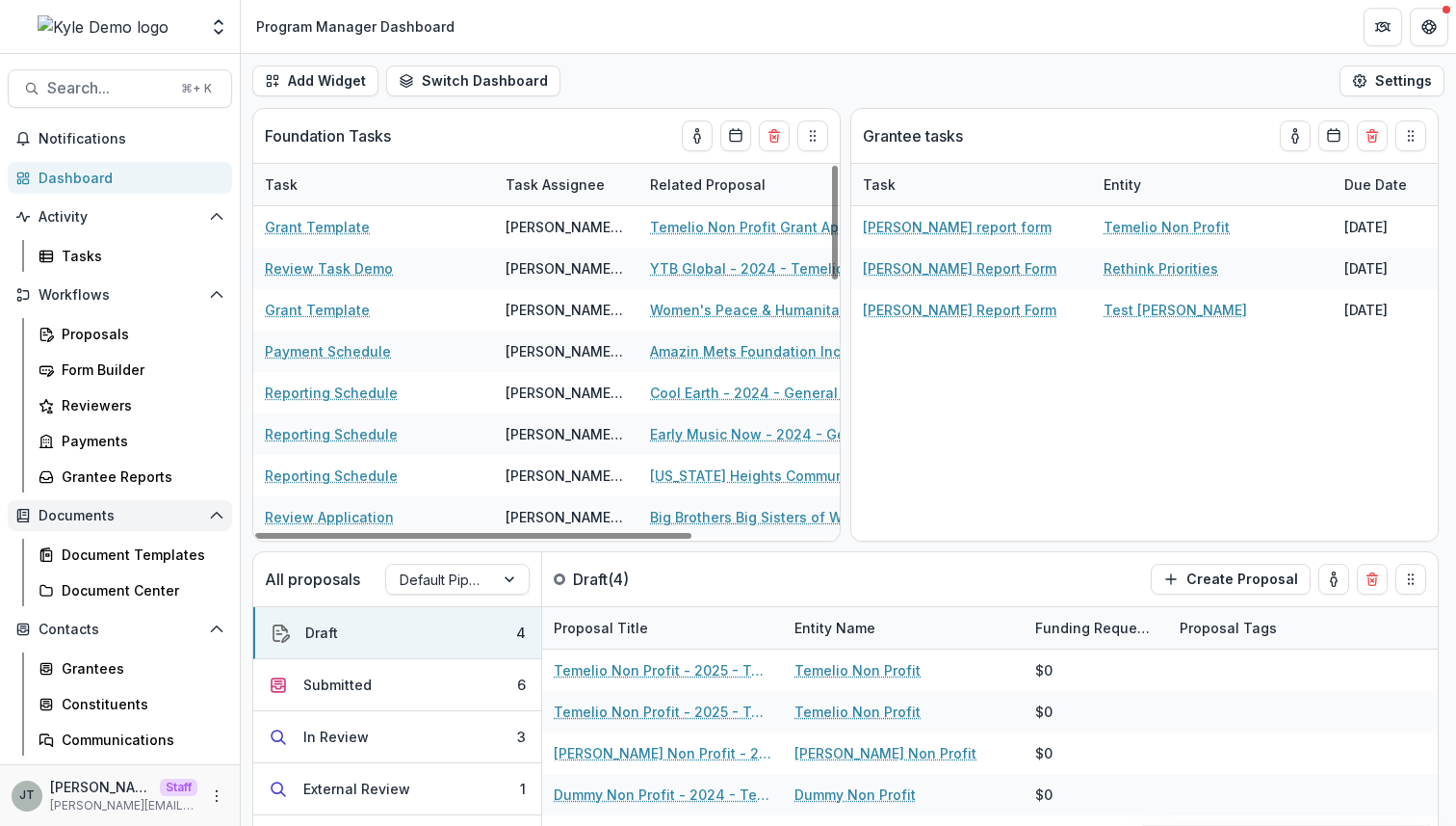
scroll to position [176, 0]
